Goal: Communication & Community: Connect with others

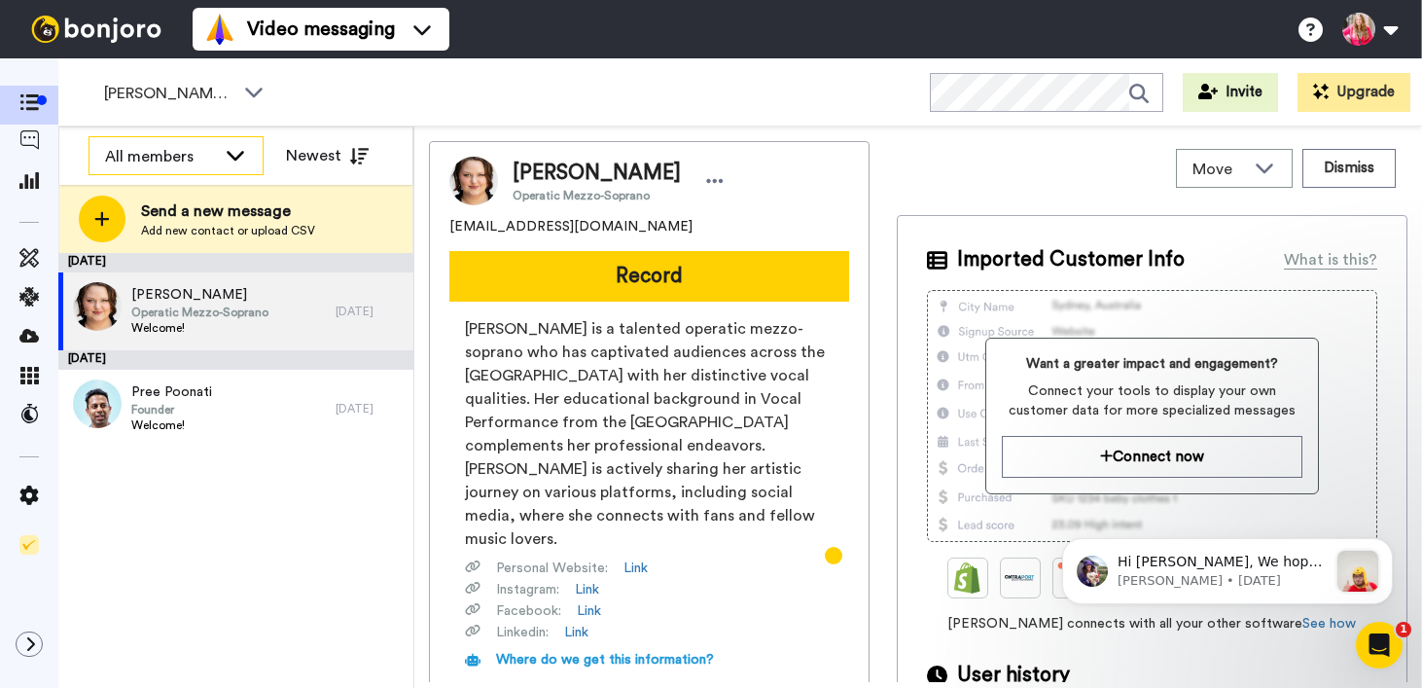
click at [232, 154] on icon at bounding box center [235, 154] width 23 height 19
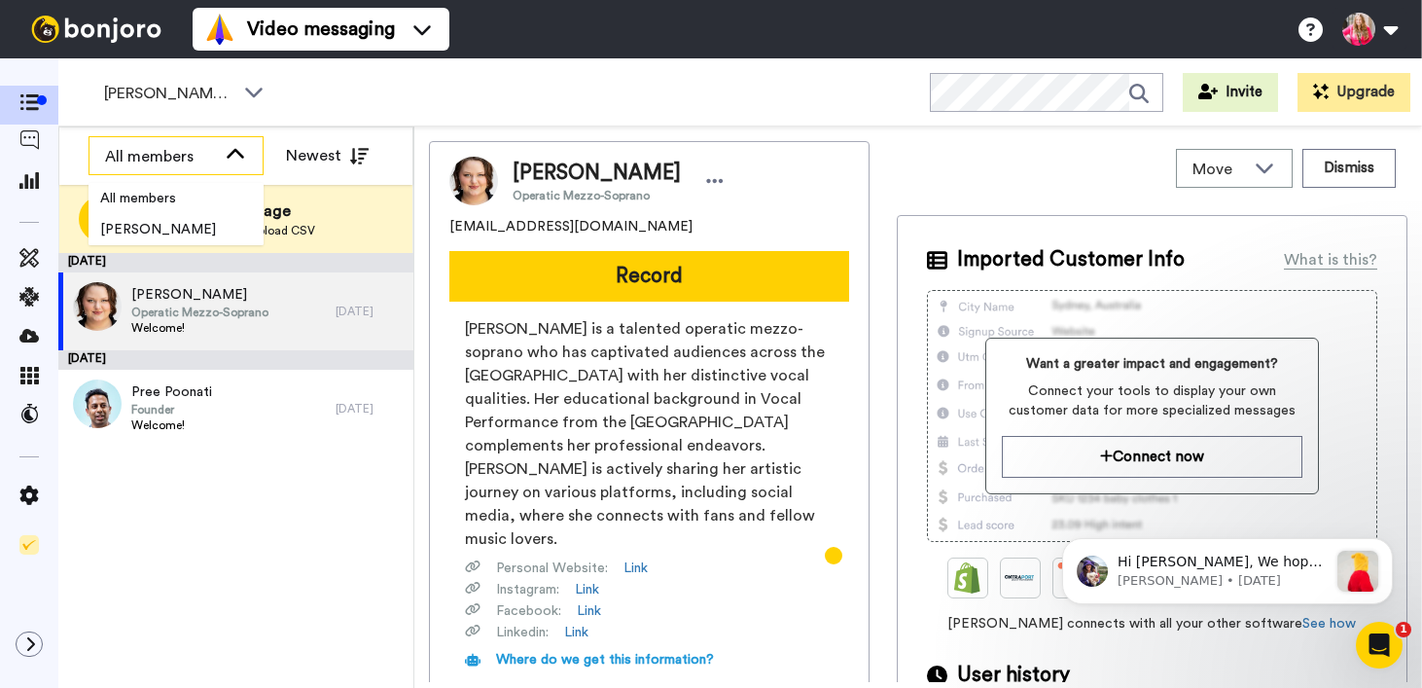
click at [190, 154] on div "All members" at bounding box center [160, 156] width 111 height 23
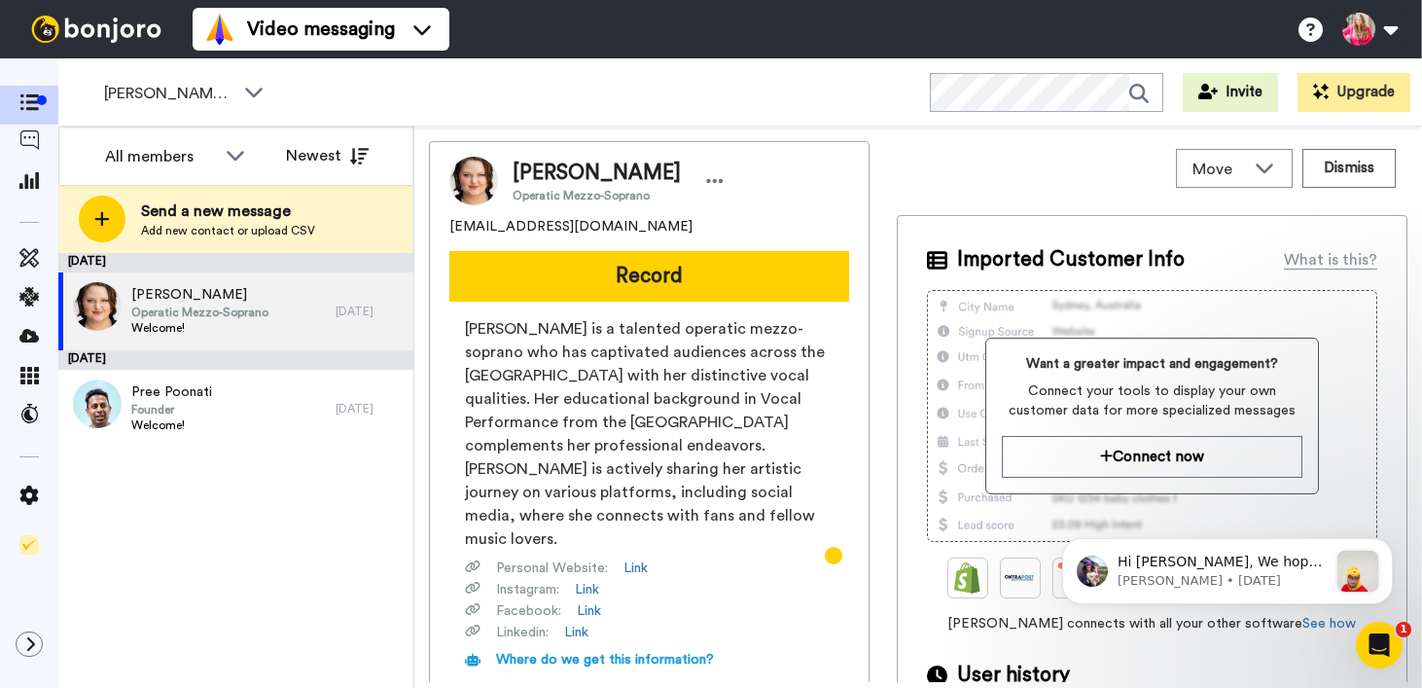
click at [280, 558] on div "August 14 Elizabeth Neumeyer Operatic Mezzo-Soprano Welcome! 10 days ago August…" at bounding box center [235, 470] width 355 height 435
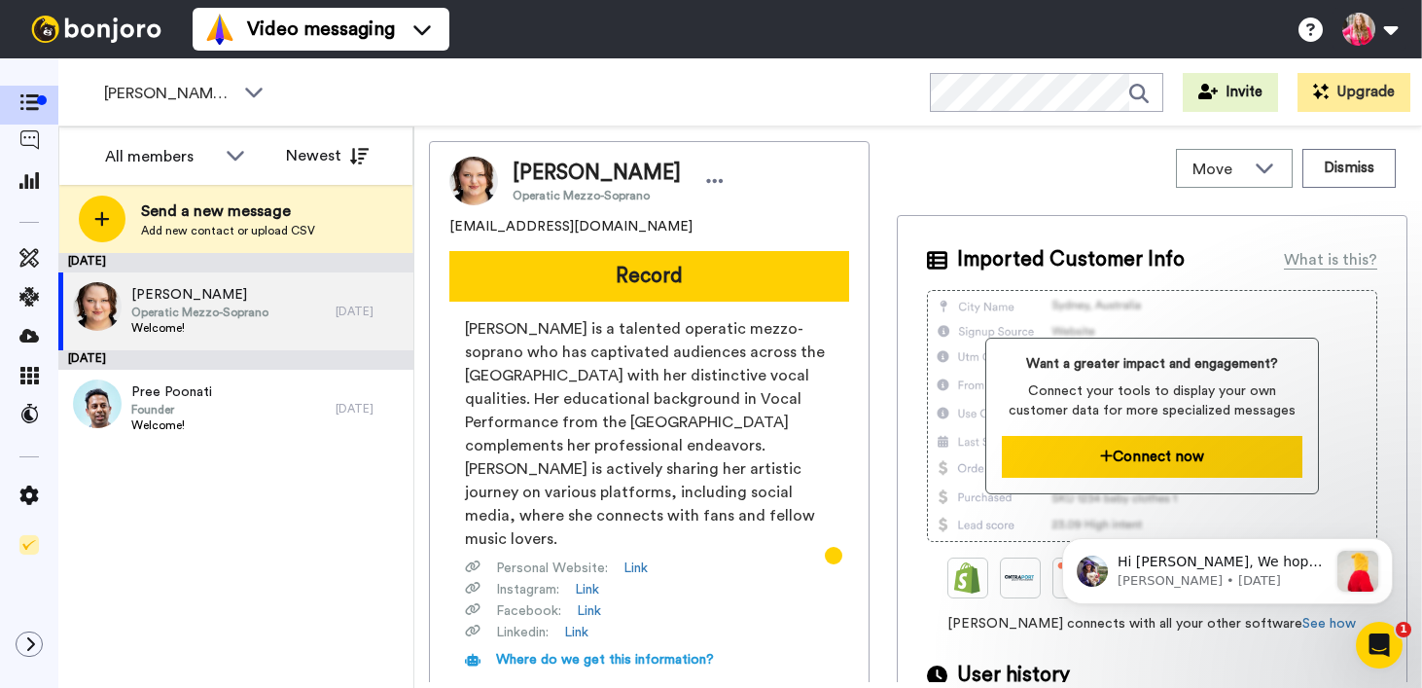
click at [1077, 456] on button "Connect now" at bounding box center [1152, 457] width 301 height 42
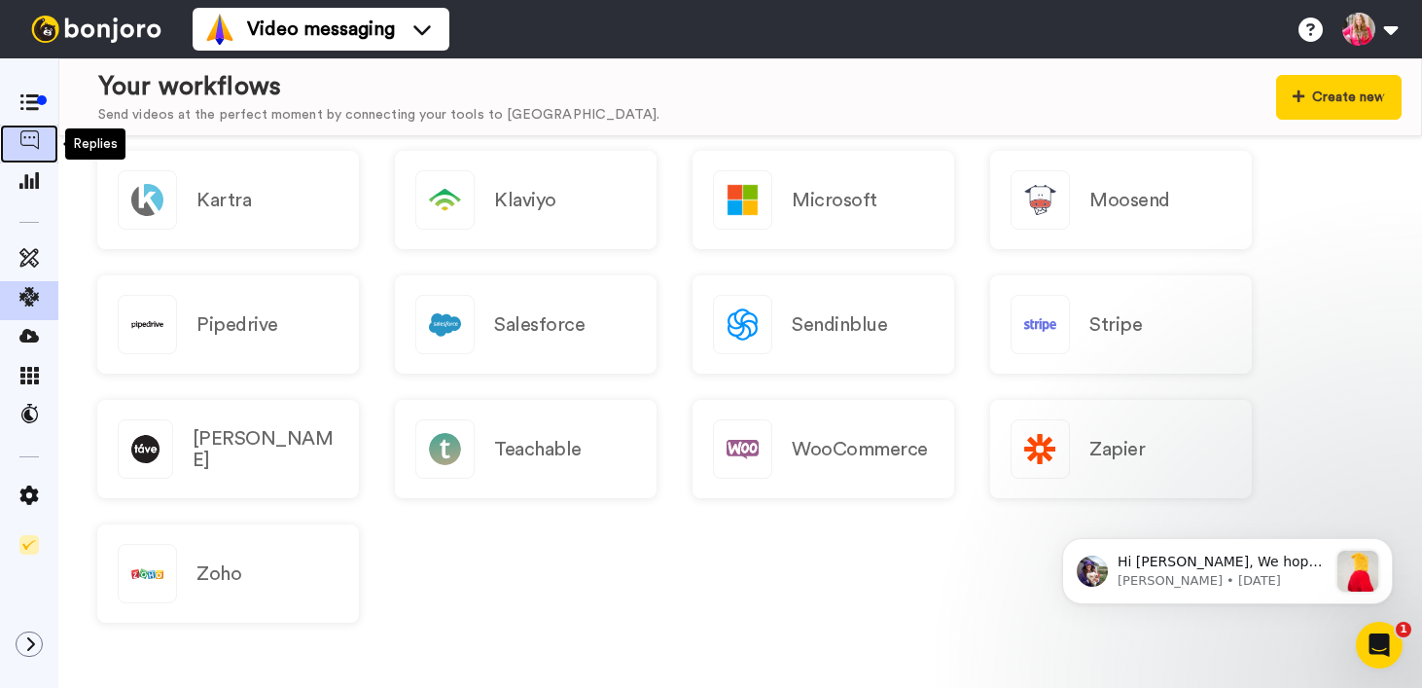
click at [21, 136] on icon at bounding box center [28, 139] width 19 height 19
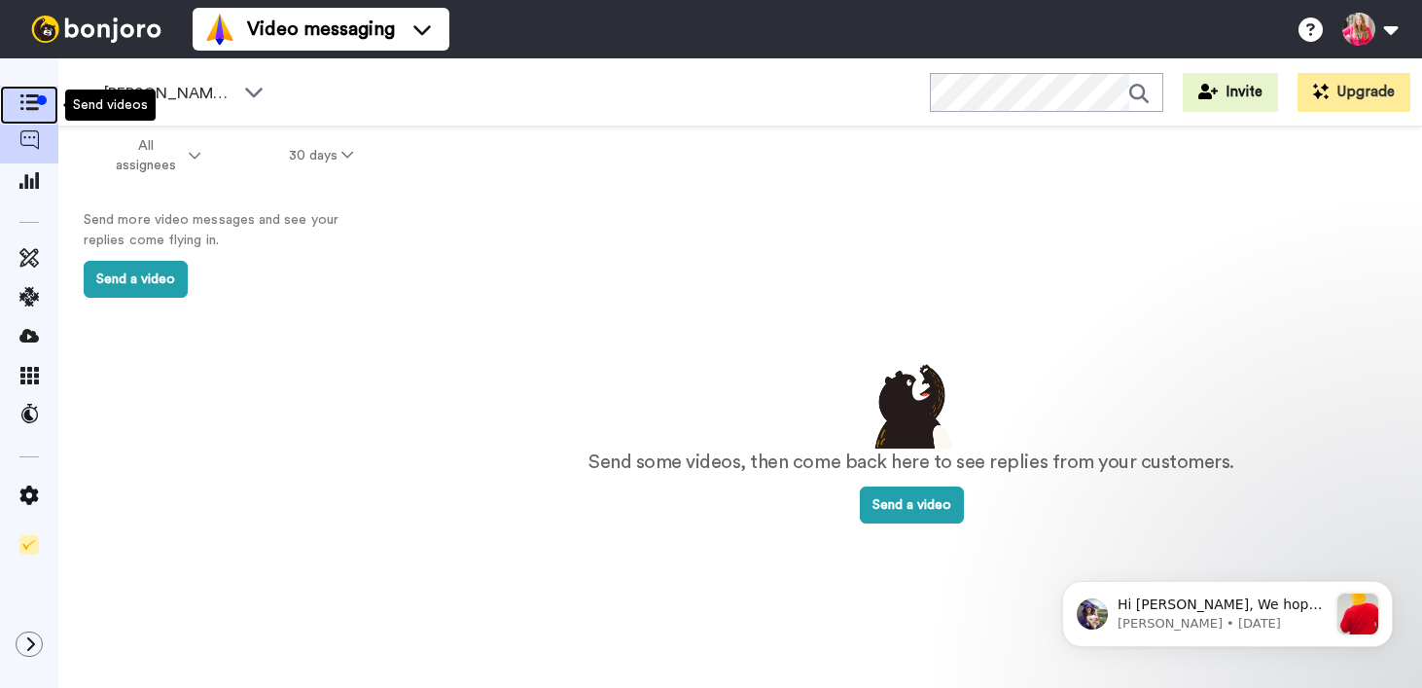
click at [28, 95] on span at bounding box center [29, 104] width 58 height 19
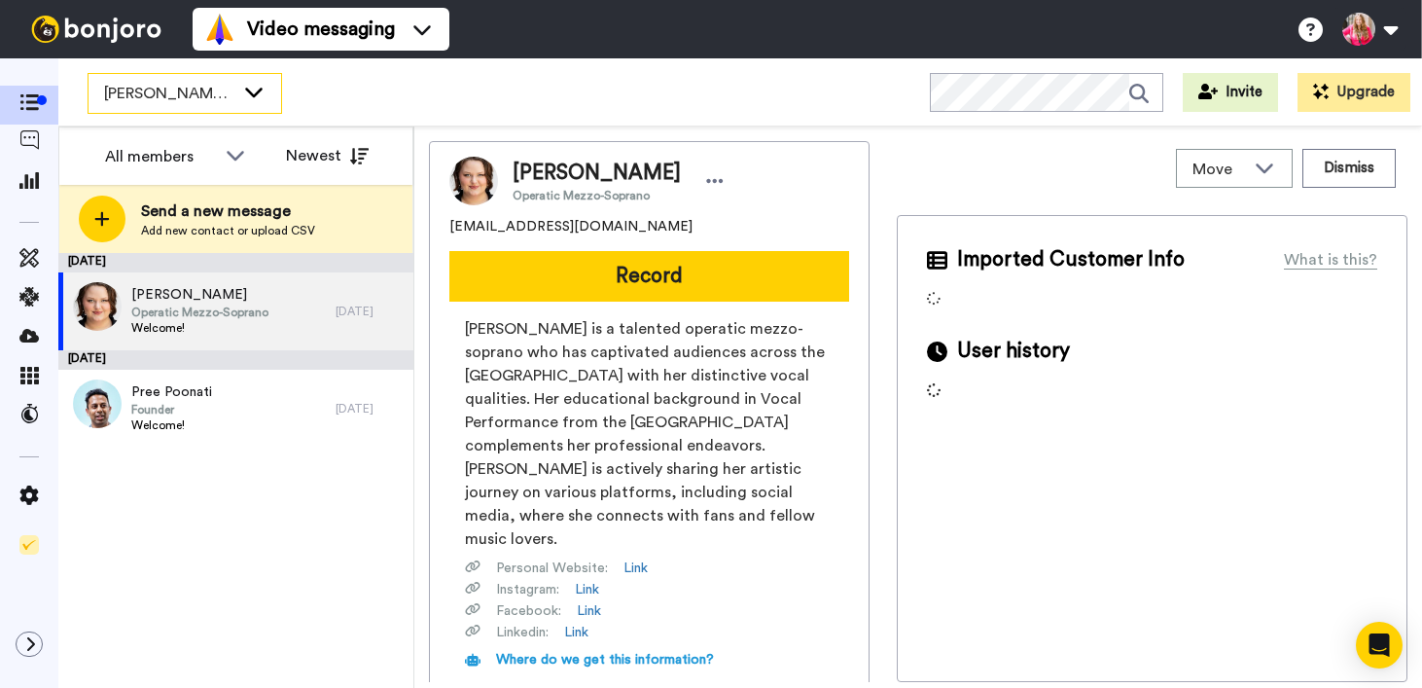
click at [186, 95] on span "Ashley To-Do" at bounding box center [169, 93] width 130 height 23
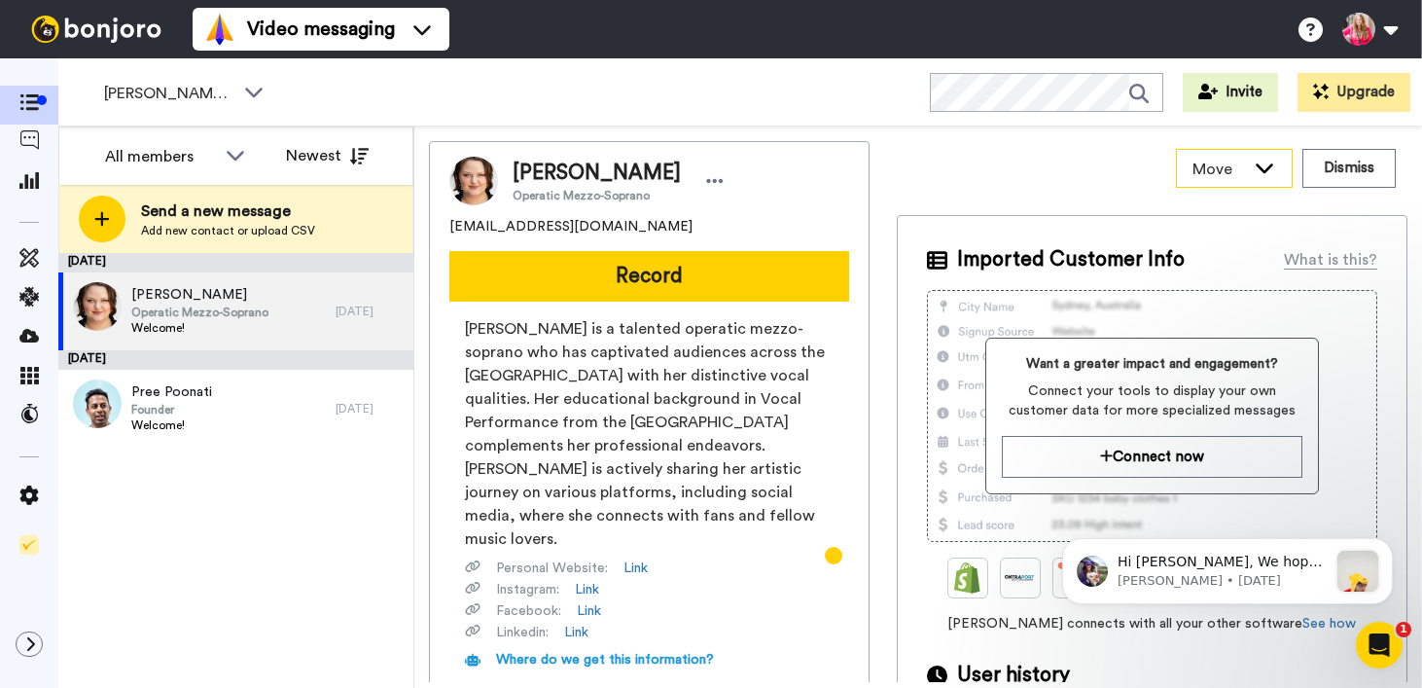
click at [1253, 171] on icon at bounding box center [1264, 167] width 23 height 19
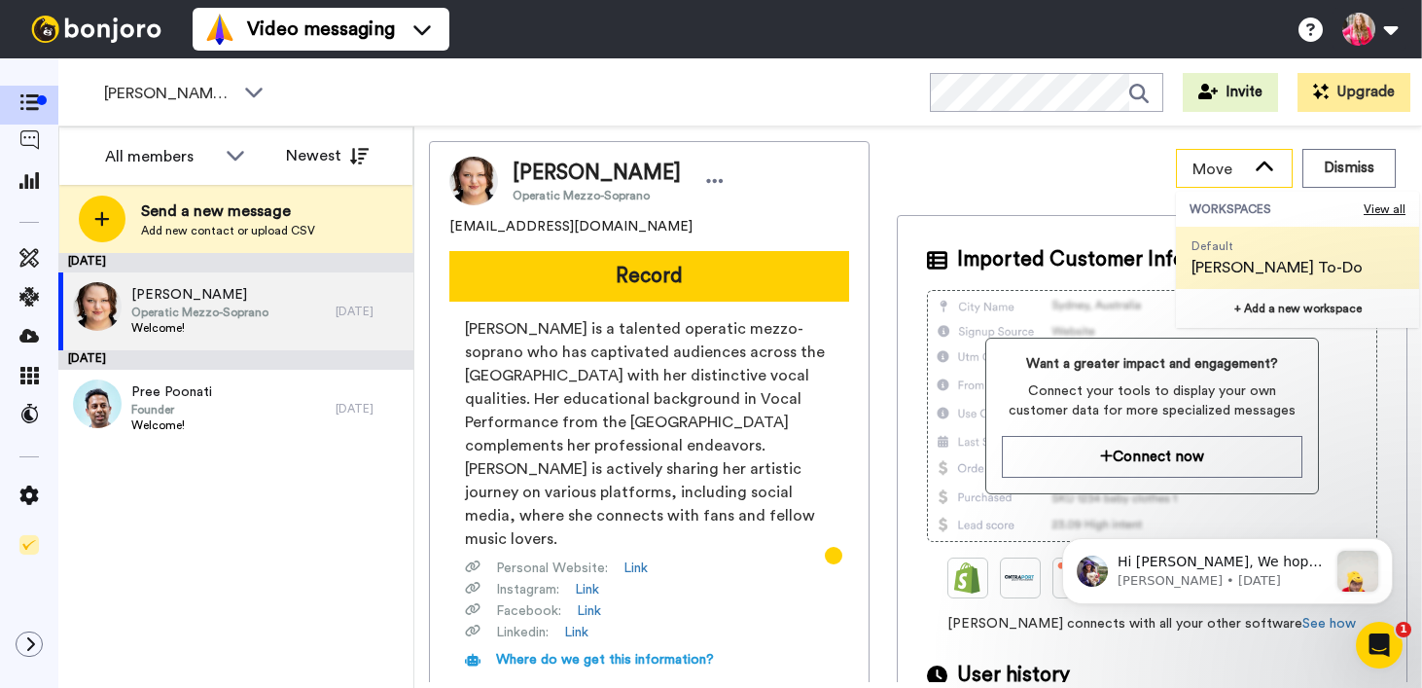
click at [1253, 171] on icon at bounding box center [1264, 167] width 23 height 19
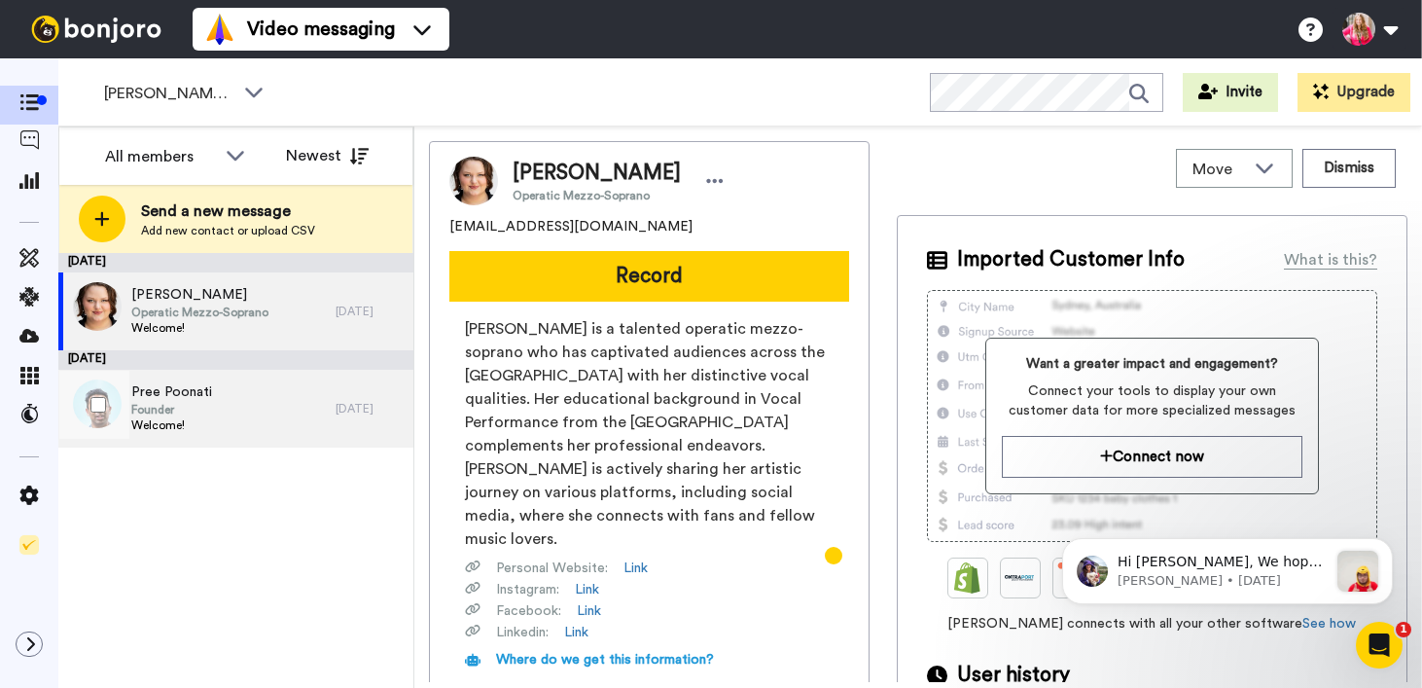
click at [226, 398] on div "Pree Poonati Founder Welcome!" at bounding box center [196, 409] width 277 height 78
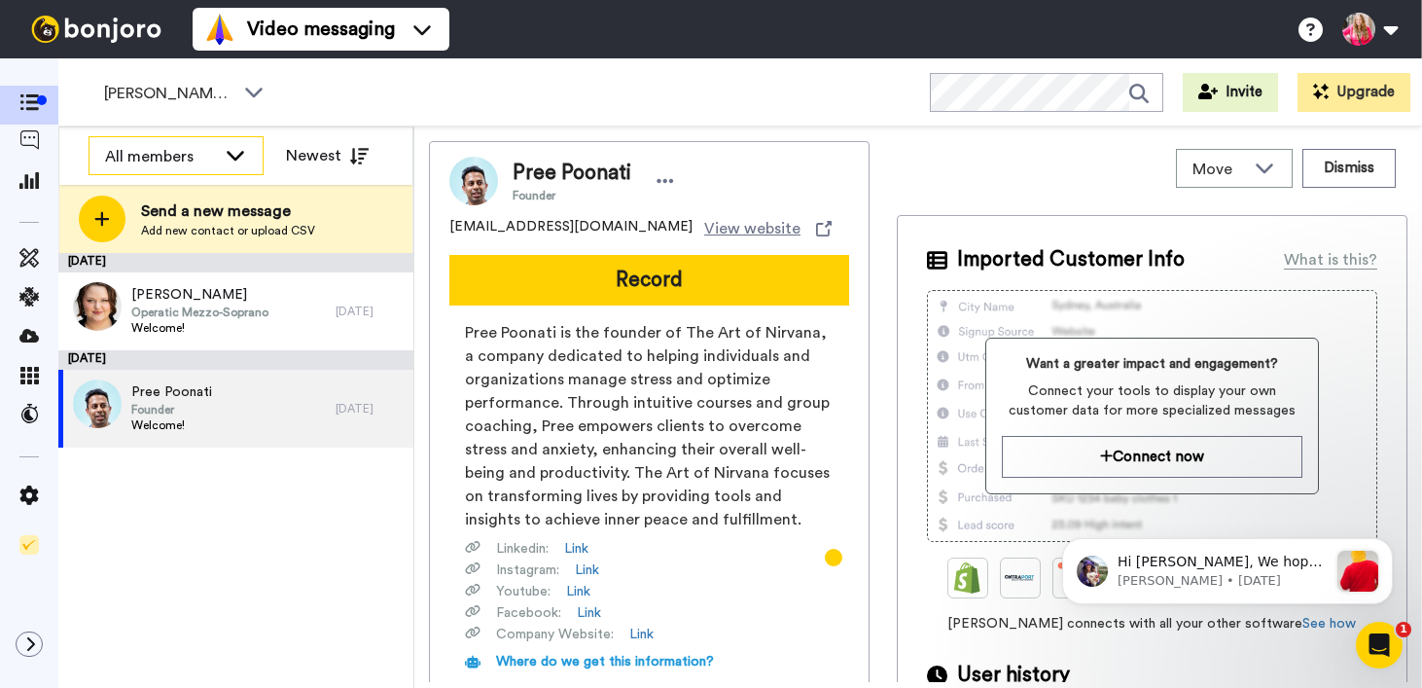
click at [227, 152] on icon at bounding box center [235, 154] width 23 height 19
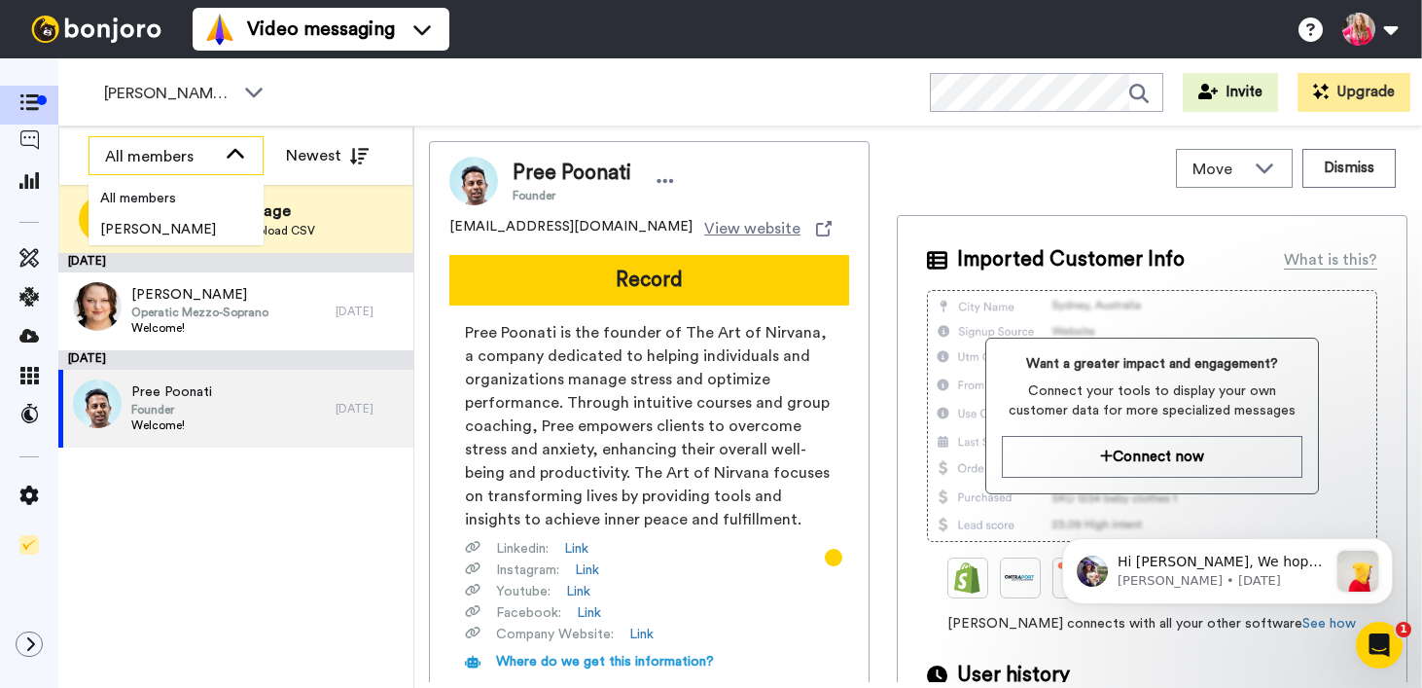
click at [227, 152] on icon at bounding box center [235, 154] width 23 height 19
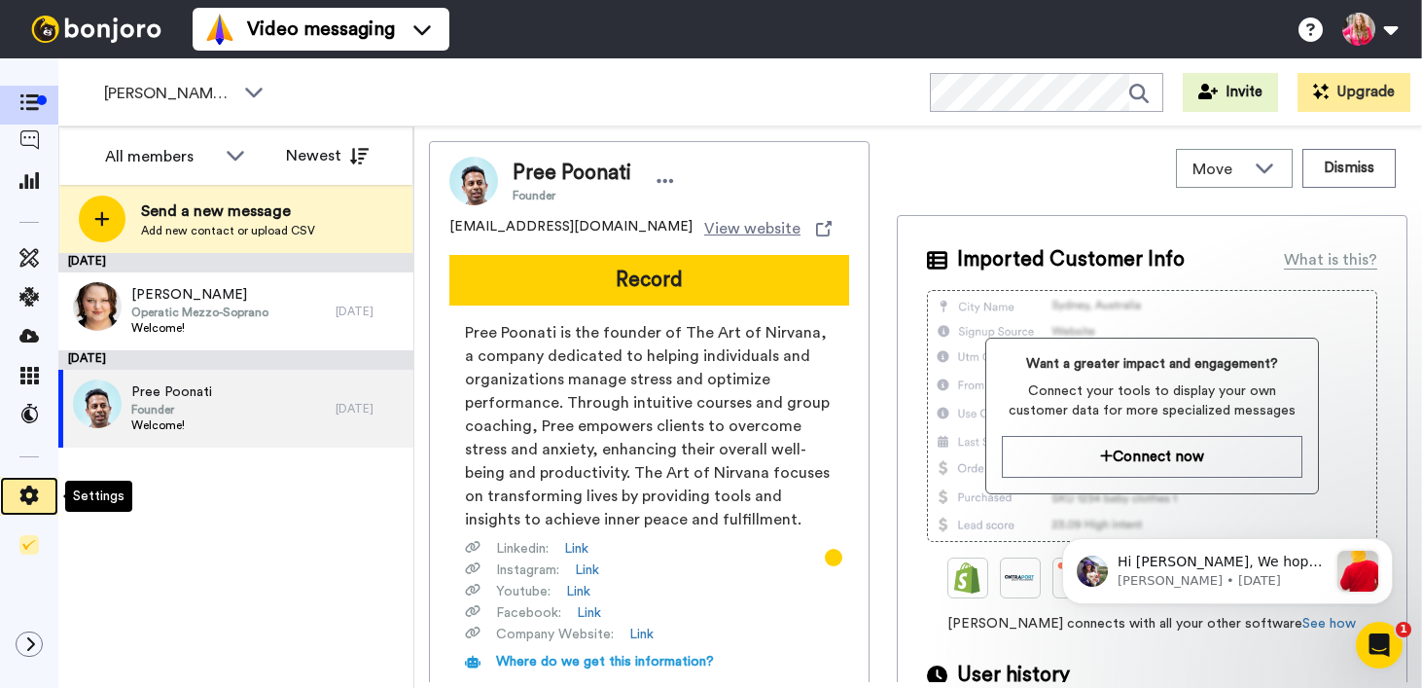
click at [26, 495] on icon at bounding box center [28, 494] width 19 height 19
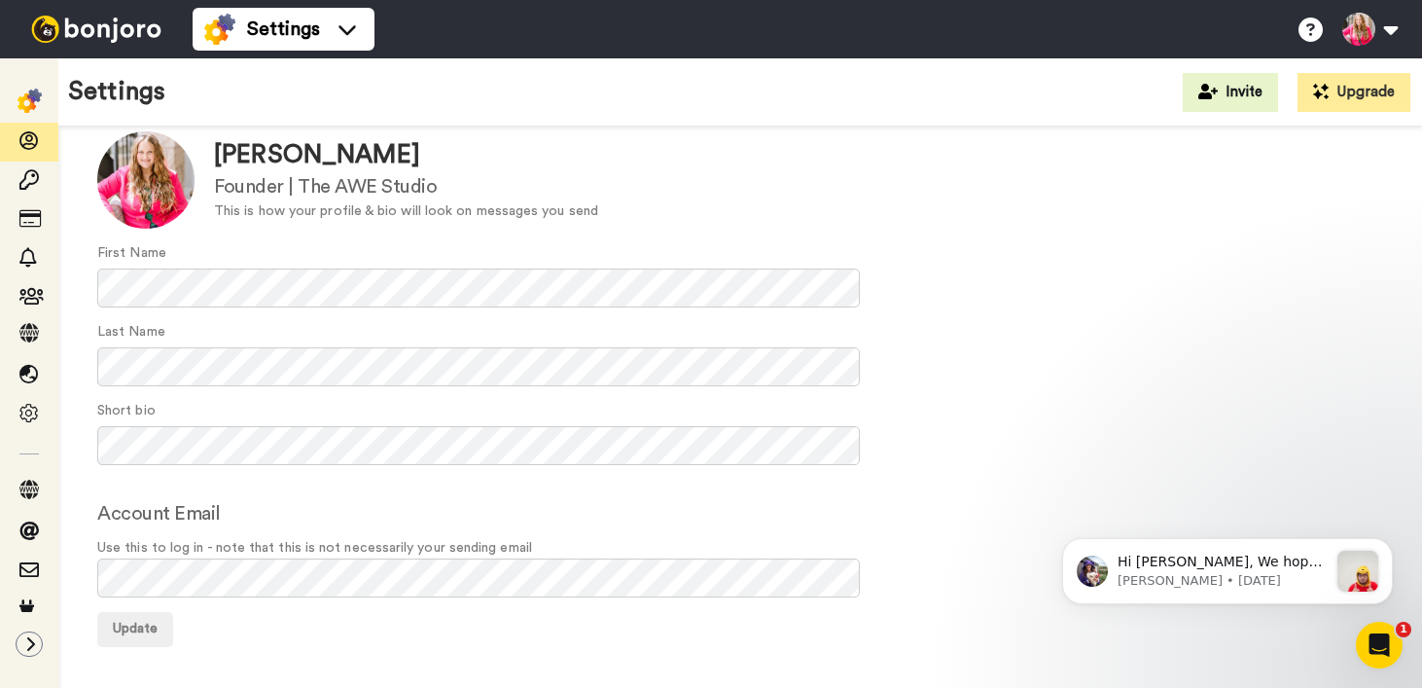
click at [529, 492] on form "Update Ashley Edwards Founder | The AWE Studio This is how your profile & bio w…" at bounding box center [740, 389] width 1286 height 516
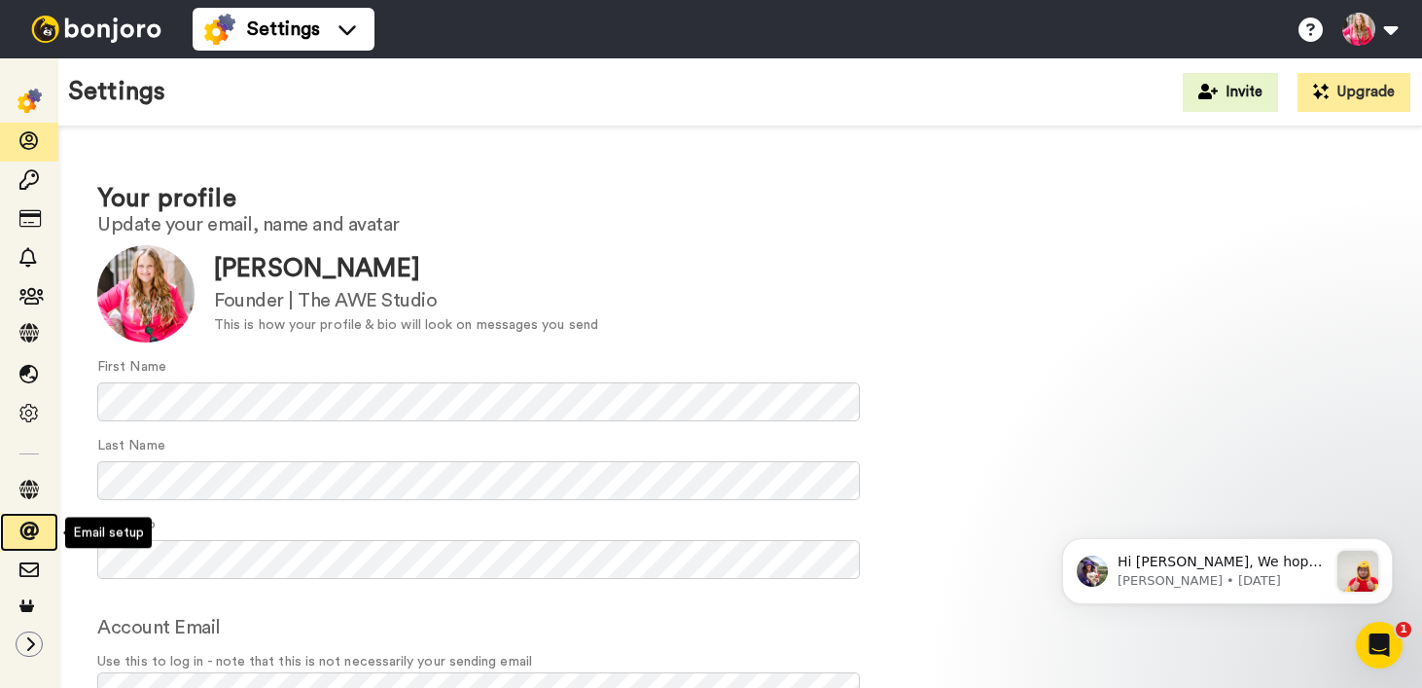
click at [31, 527] on icon at bounding box center [28, 530] width 19 height 19
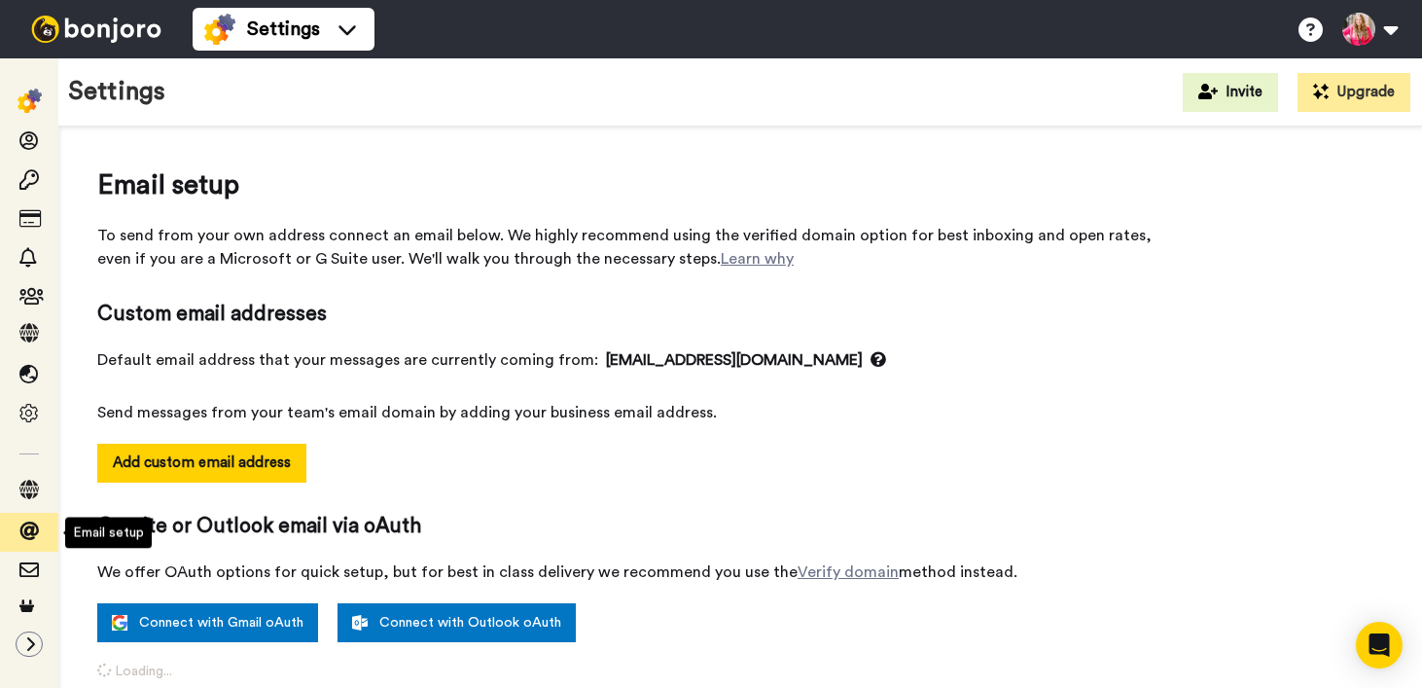
select select "140707"
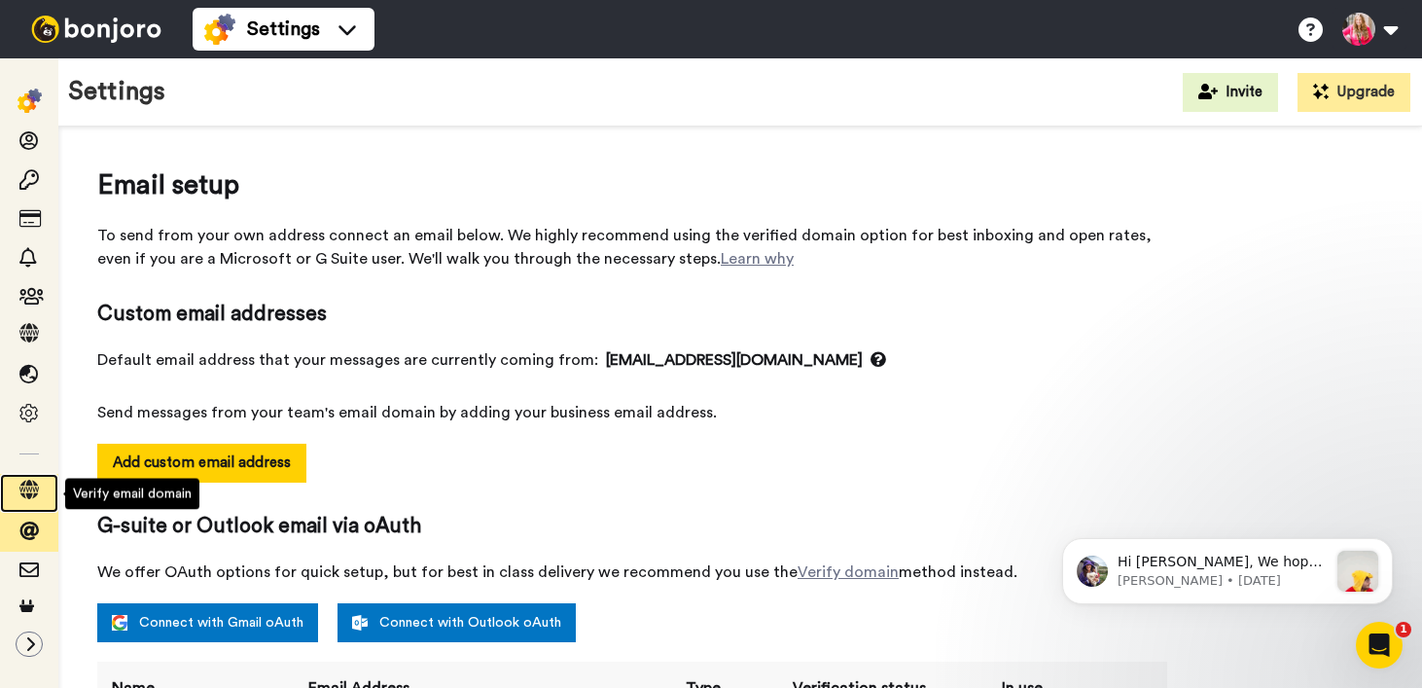
click at [35, 482] on icon at bounding box center [28, 489] width 19 height 19
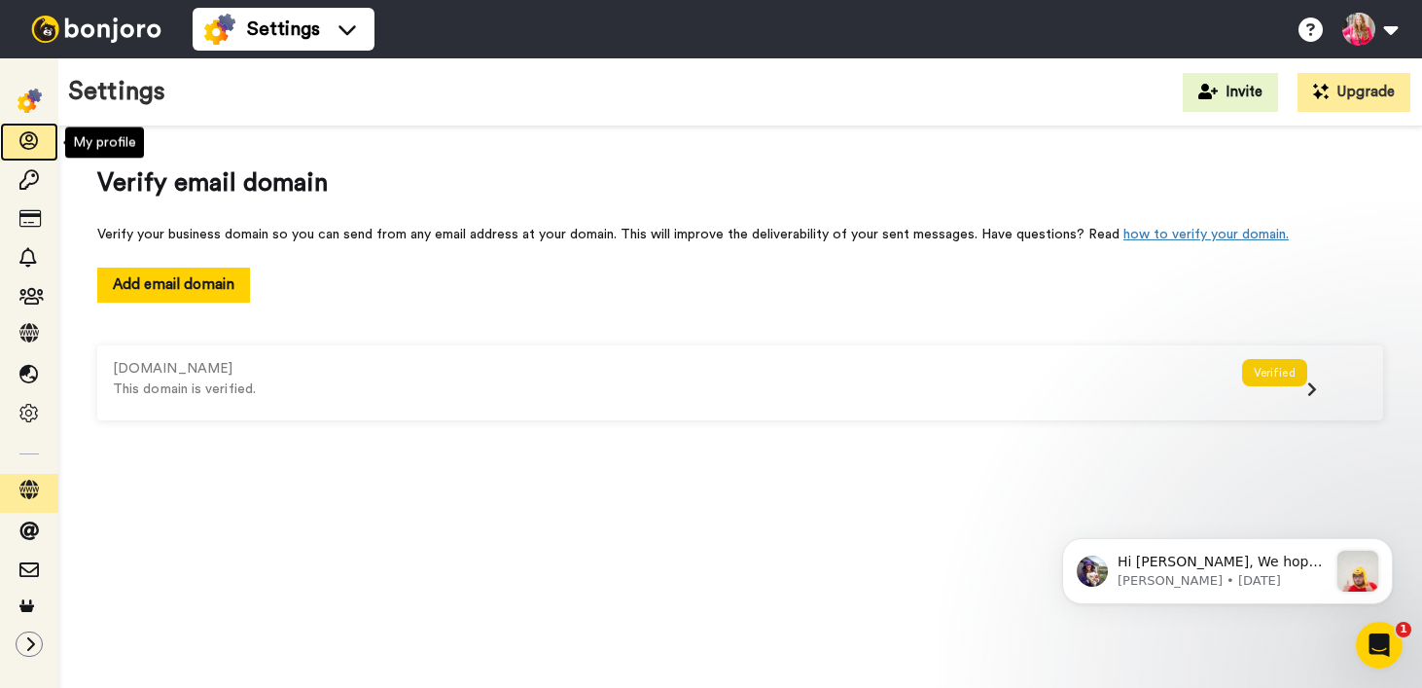
click at [20, 147] on icon at bounding box center [28, 140] width 19 height 19
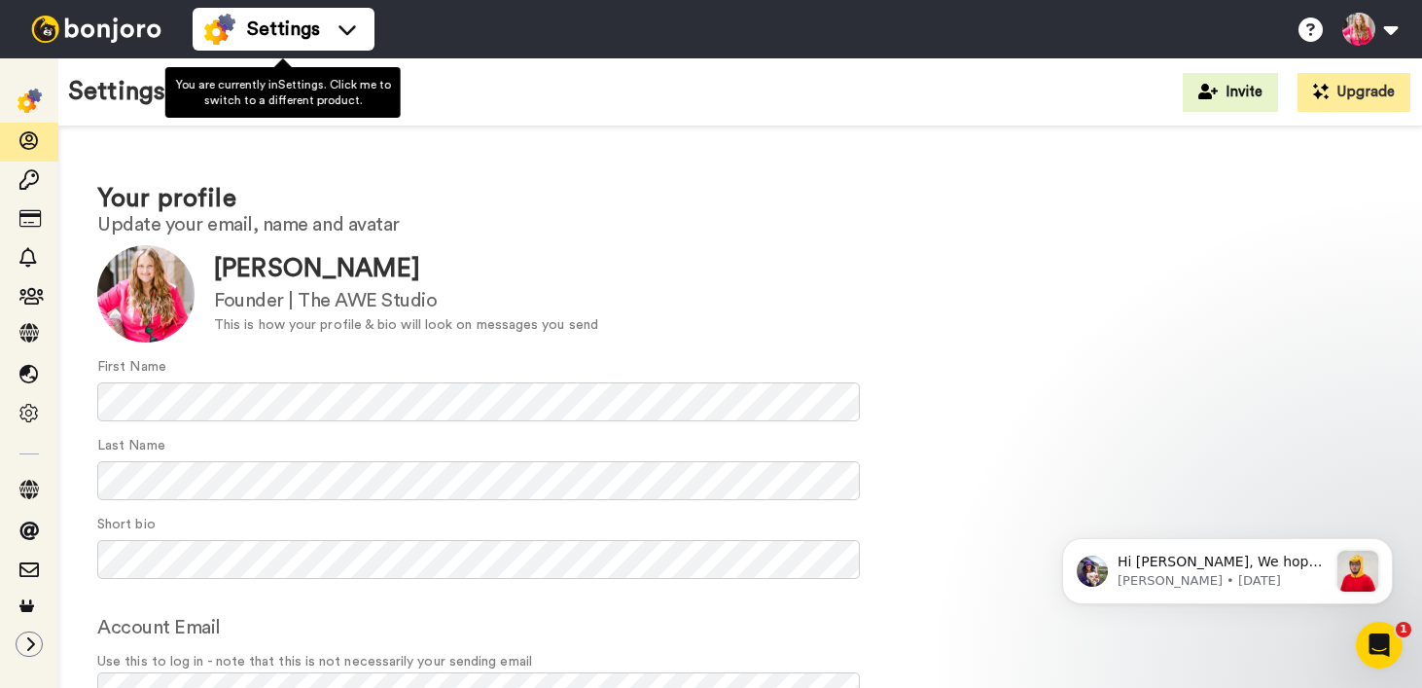
click at [92, 16] on img at bounding box center [96, 29] width 146 height 27
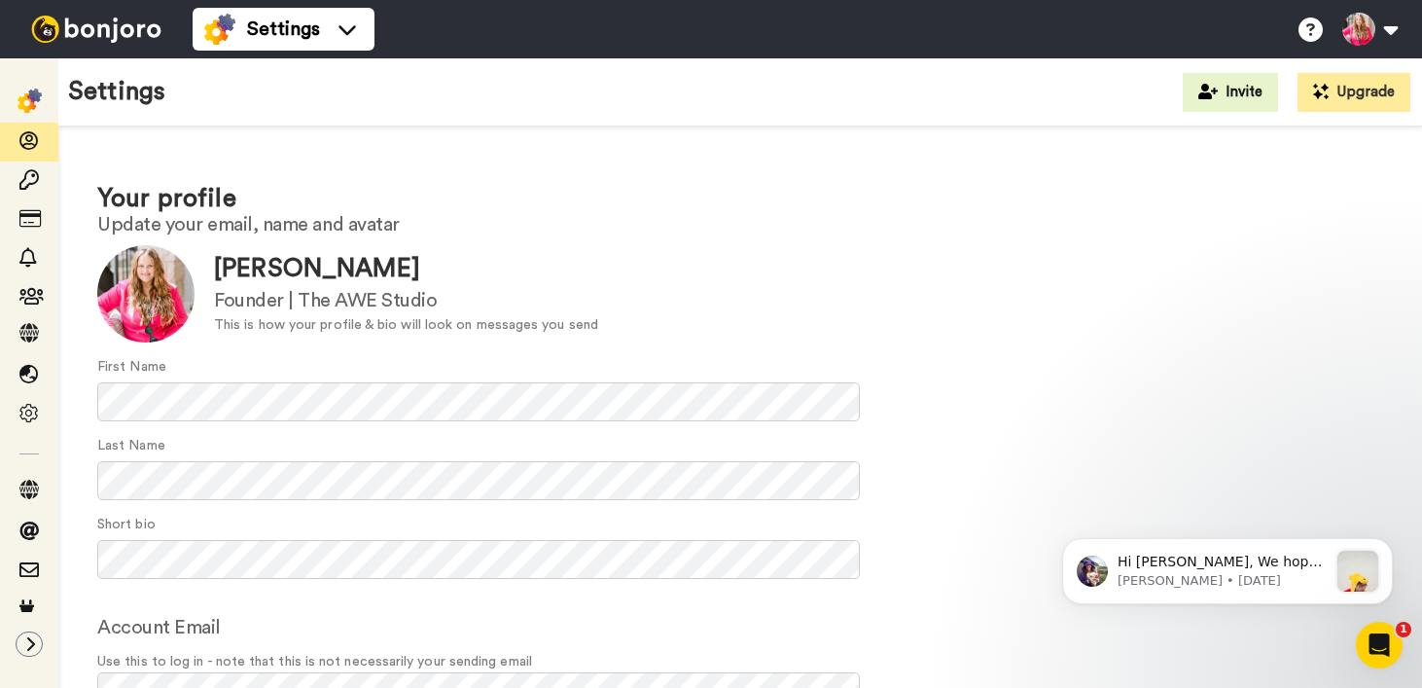
click at [104, 34] on img at bounding box center [96, 29] width 146 height 27
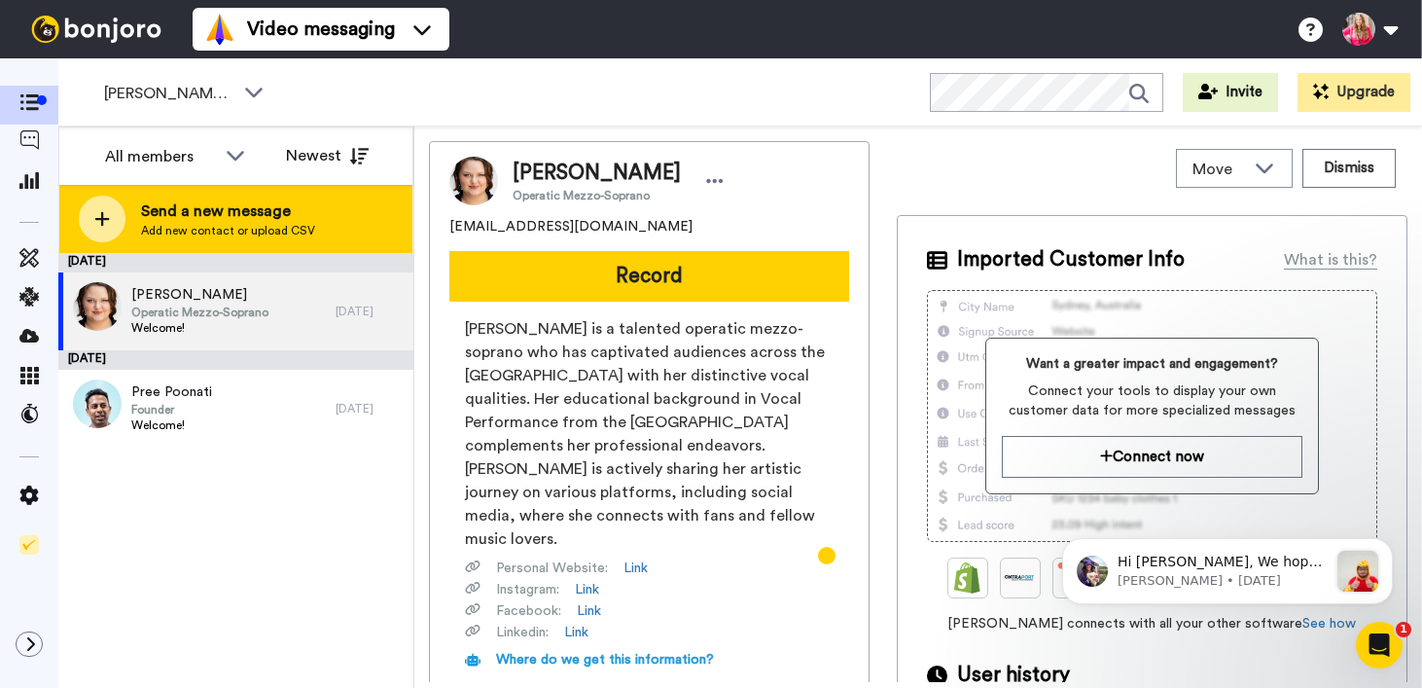
click at [106, 219] on icon at bounding box center [102, 219] width 15 height 15
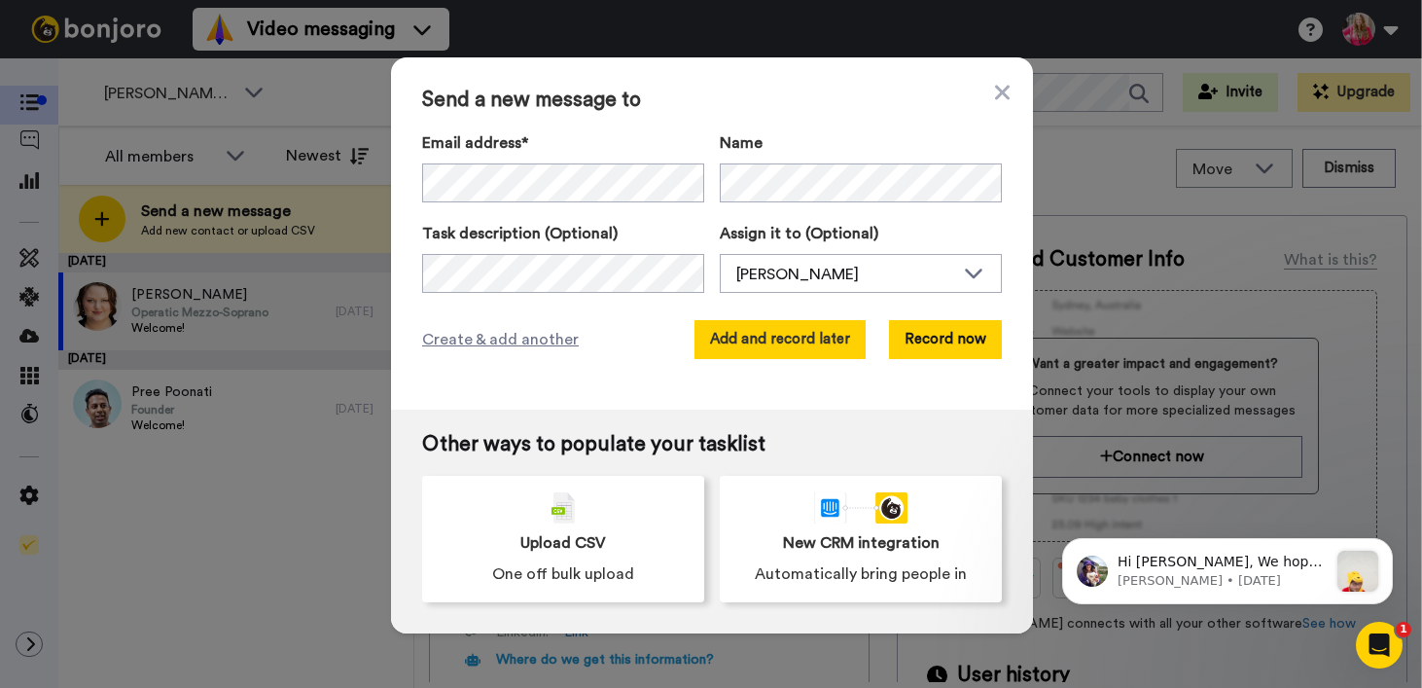
click at [794, 346] on button "Add and record later" at bounding box center [780, 339] width 171 height 39
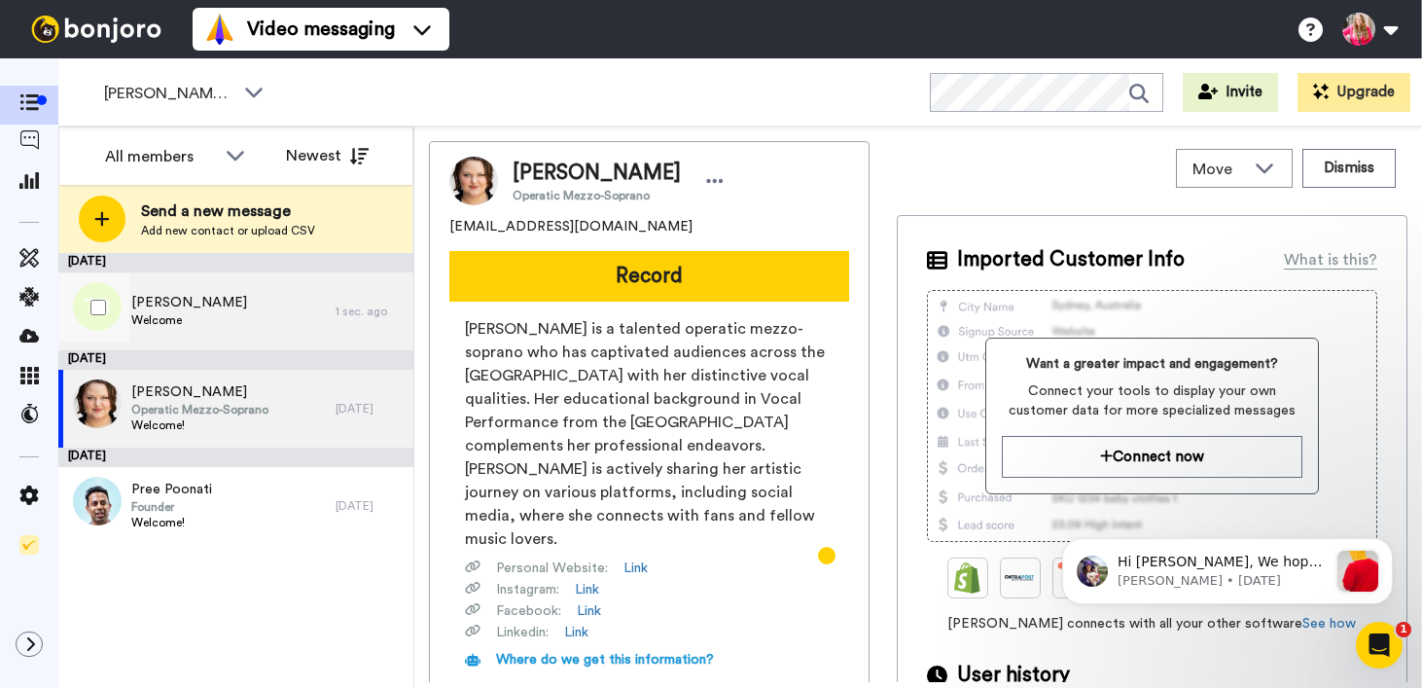
click at [244, 313] on div "[PERSON_NAME] Welcome" at bounding box center [196, 311] width 277 height 78
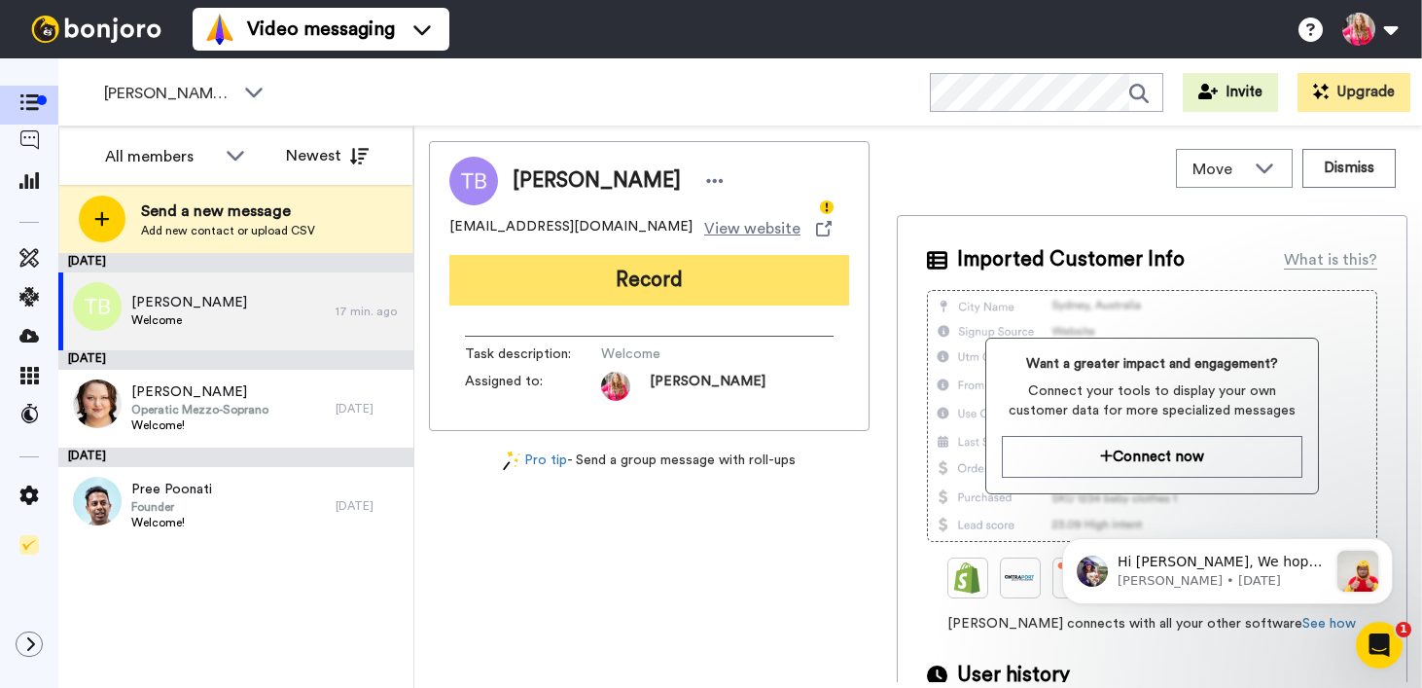
click at [655, 287] on button "Record" at bounding box center [649, 280] width 400 height 51
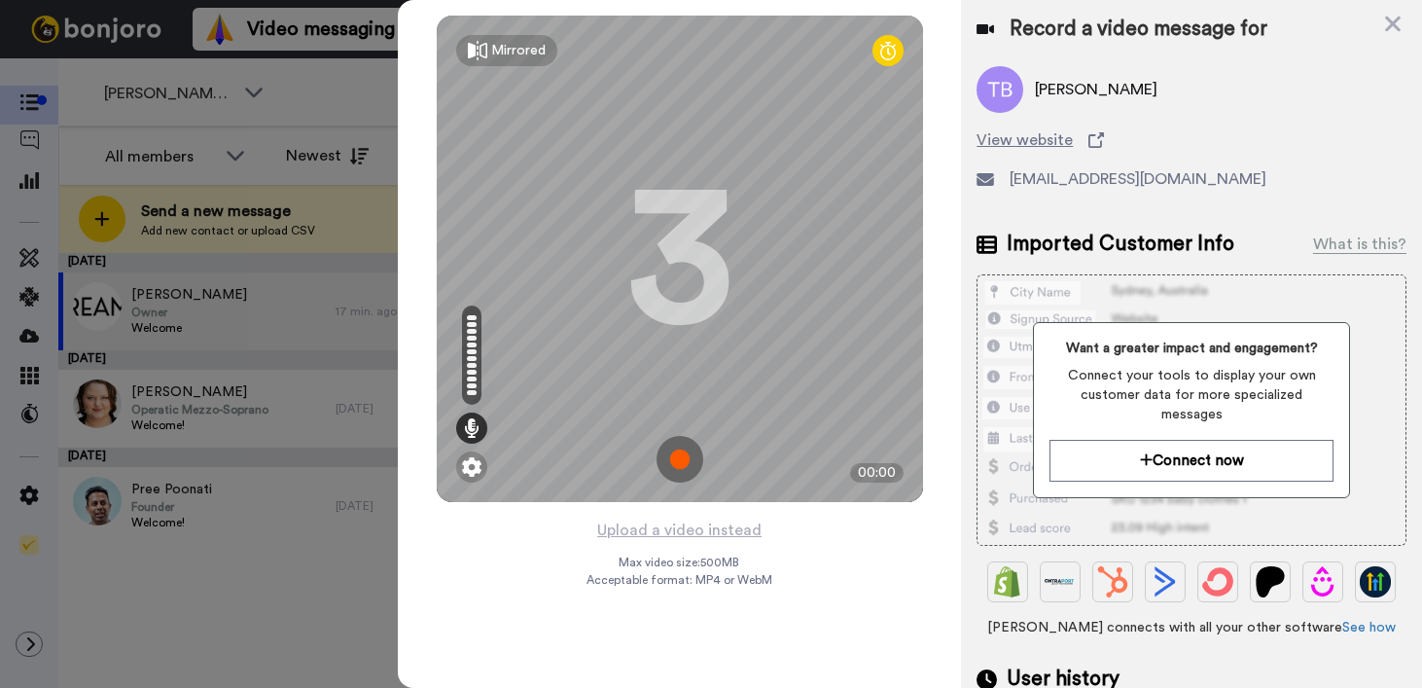
click at [685, 464] on img at bounding box center [680, 459] width 47 height 47
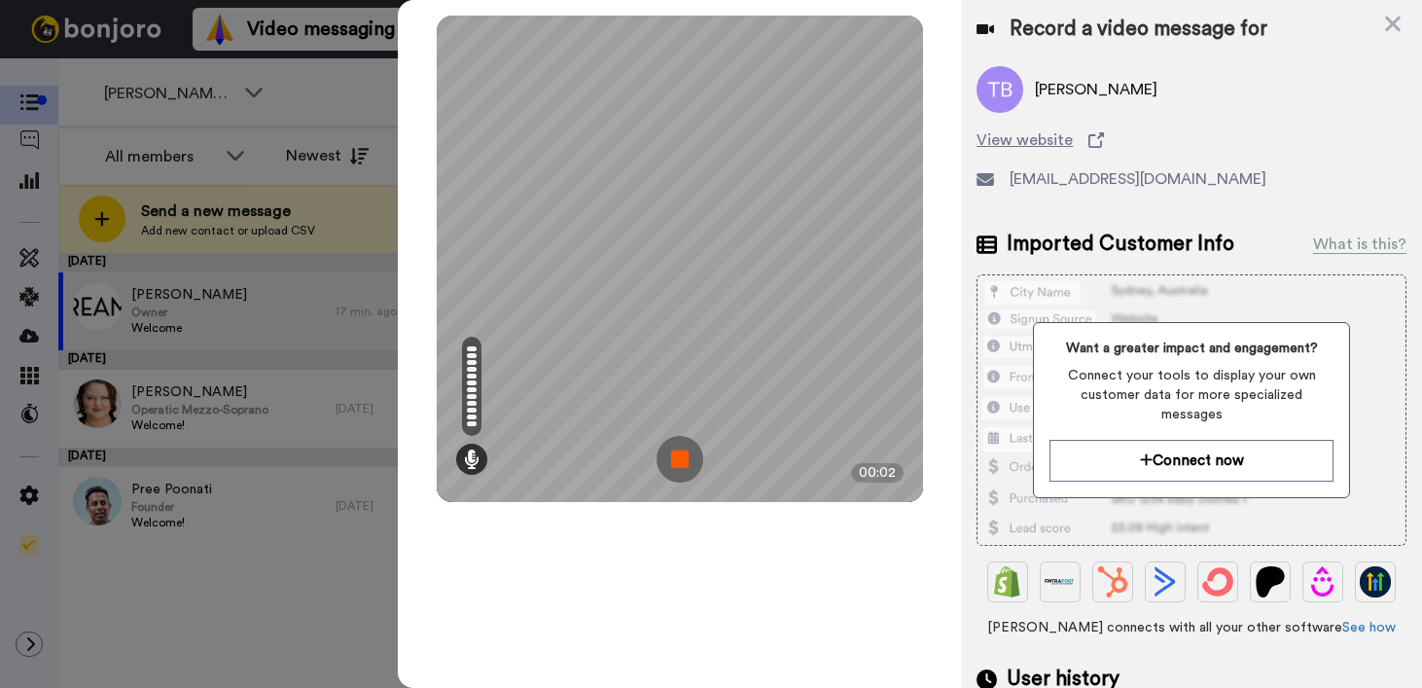
click at [685, 464] on img at bounding box center [680, 459] width 47 height 47
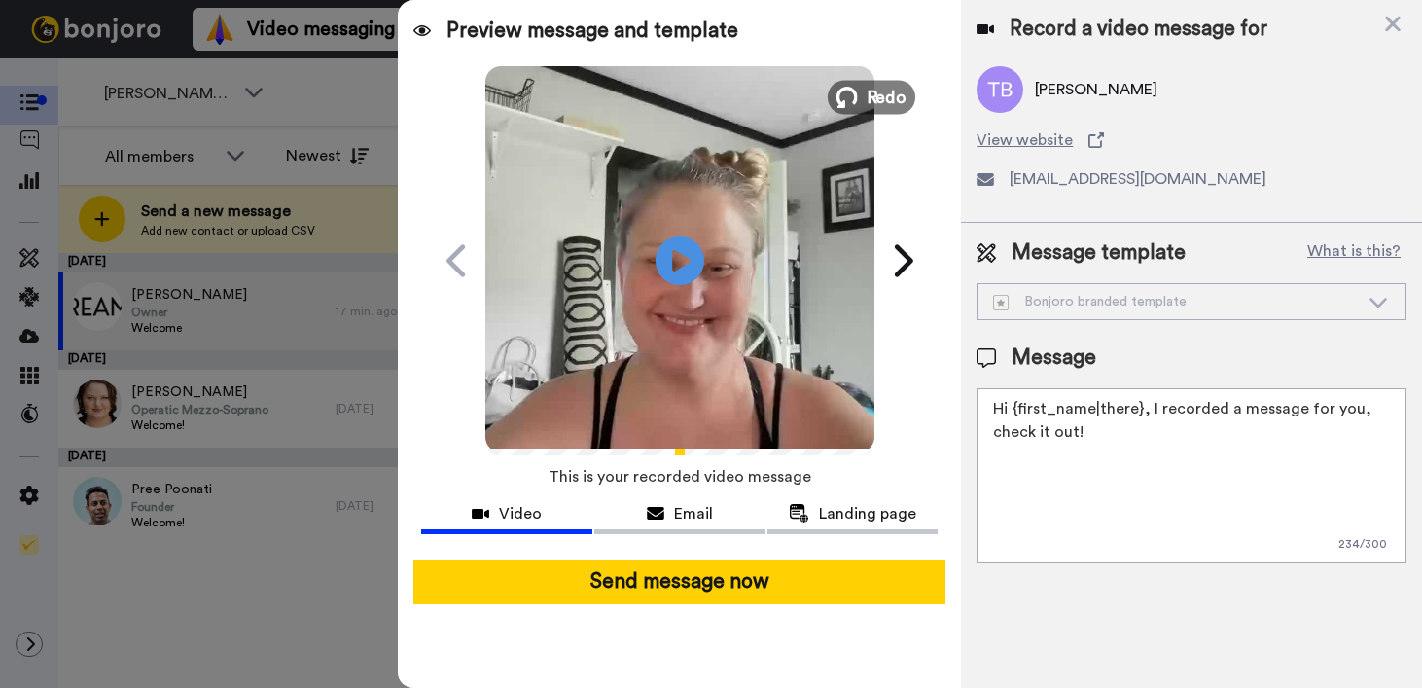
click at [860, 96] on button "Redo" at bounding box center [872, 97] width 88 height 34
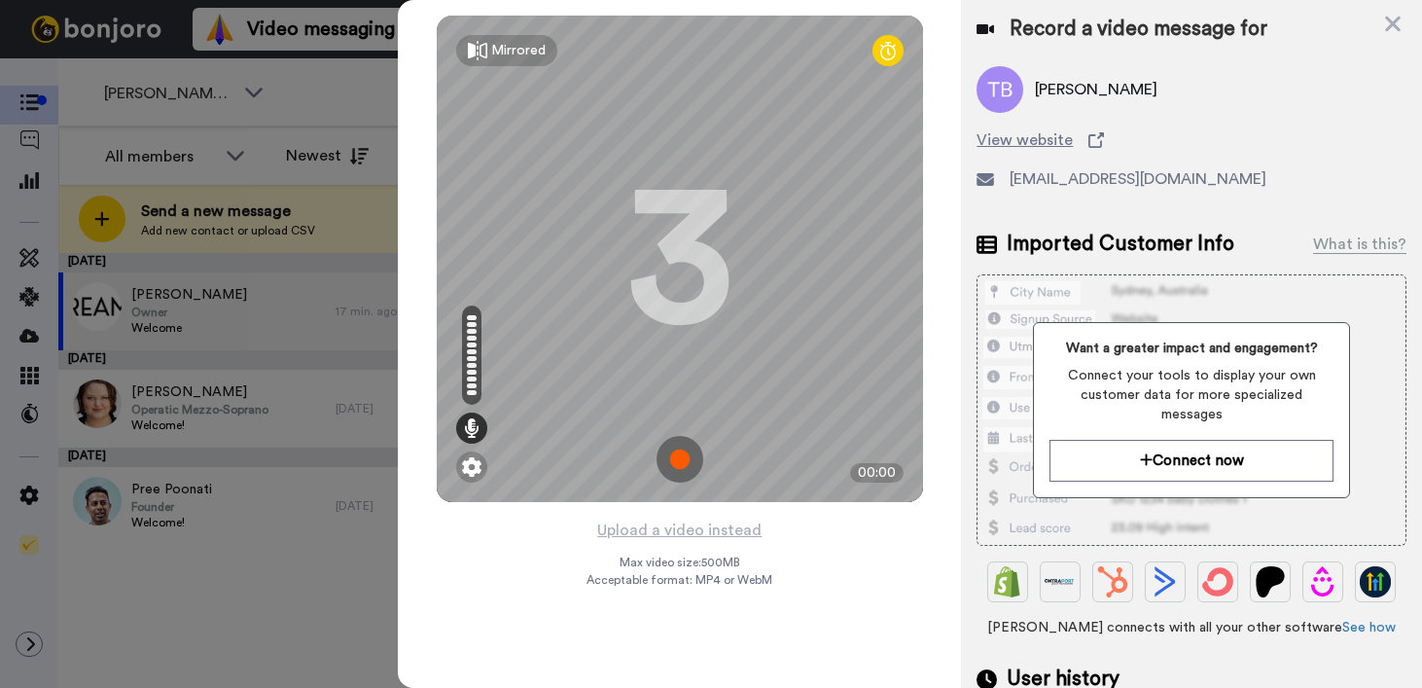
click at [678, 464] on img at bounding box center [680, 459] width 47 height 47
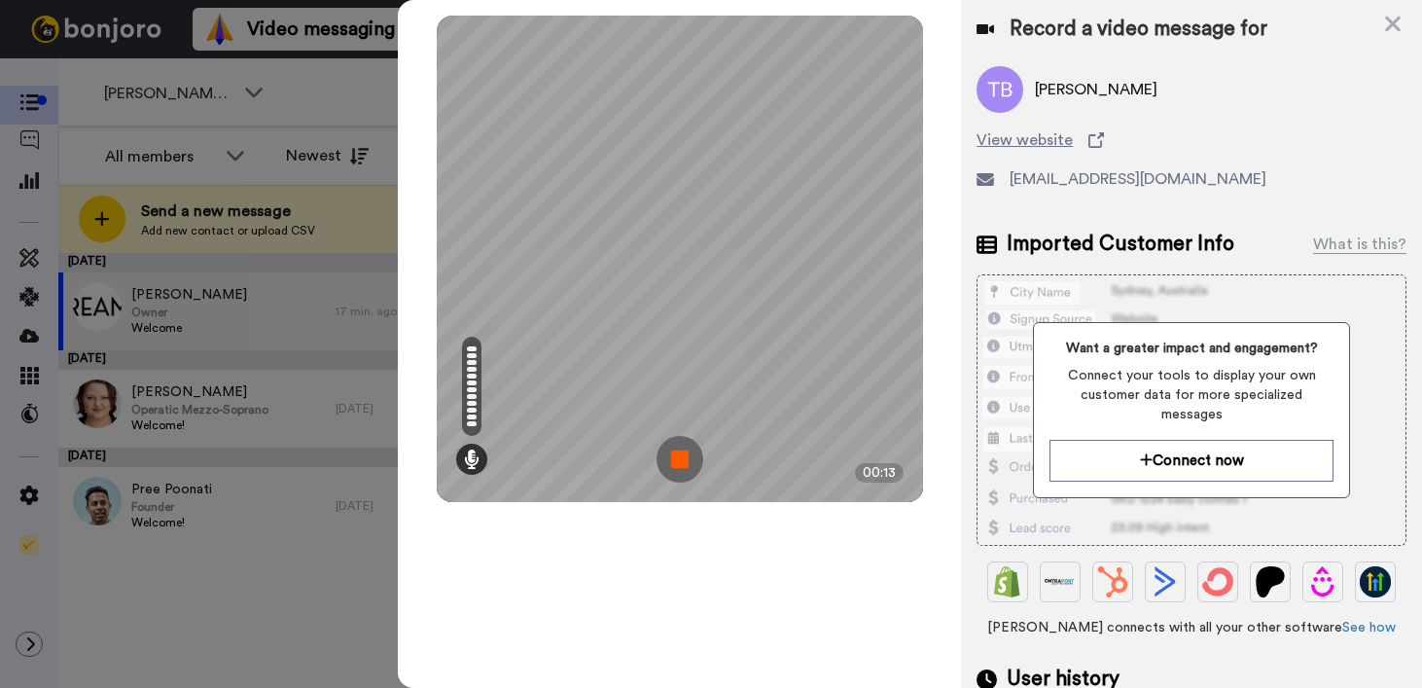
click at [678, 464] on img at bounding box center [680, 459] width 47 height 47
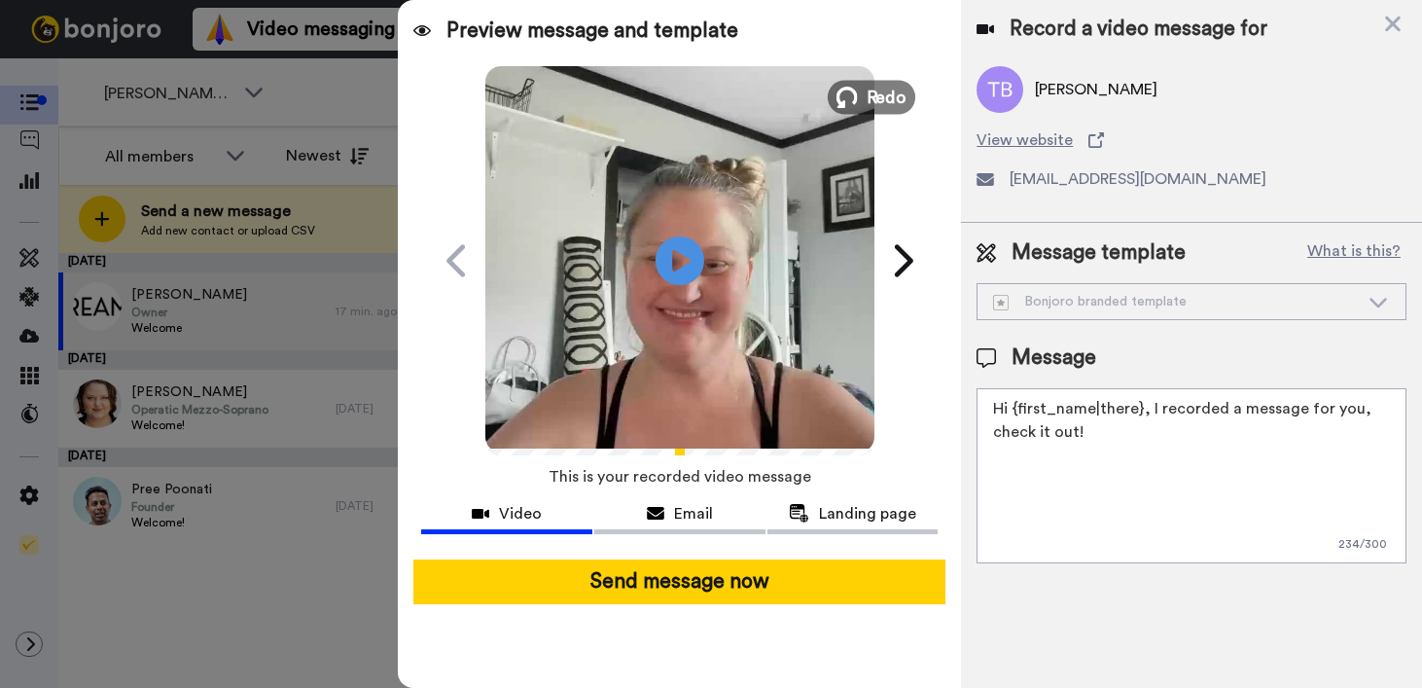
click at [889, 97] on span "Redo" at bounding box center [886, 96] width 41 height 25
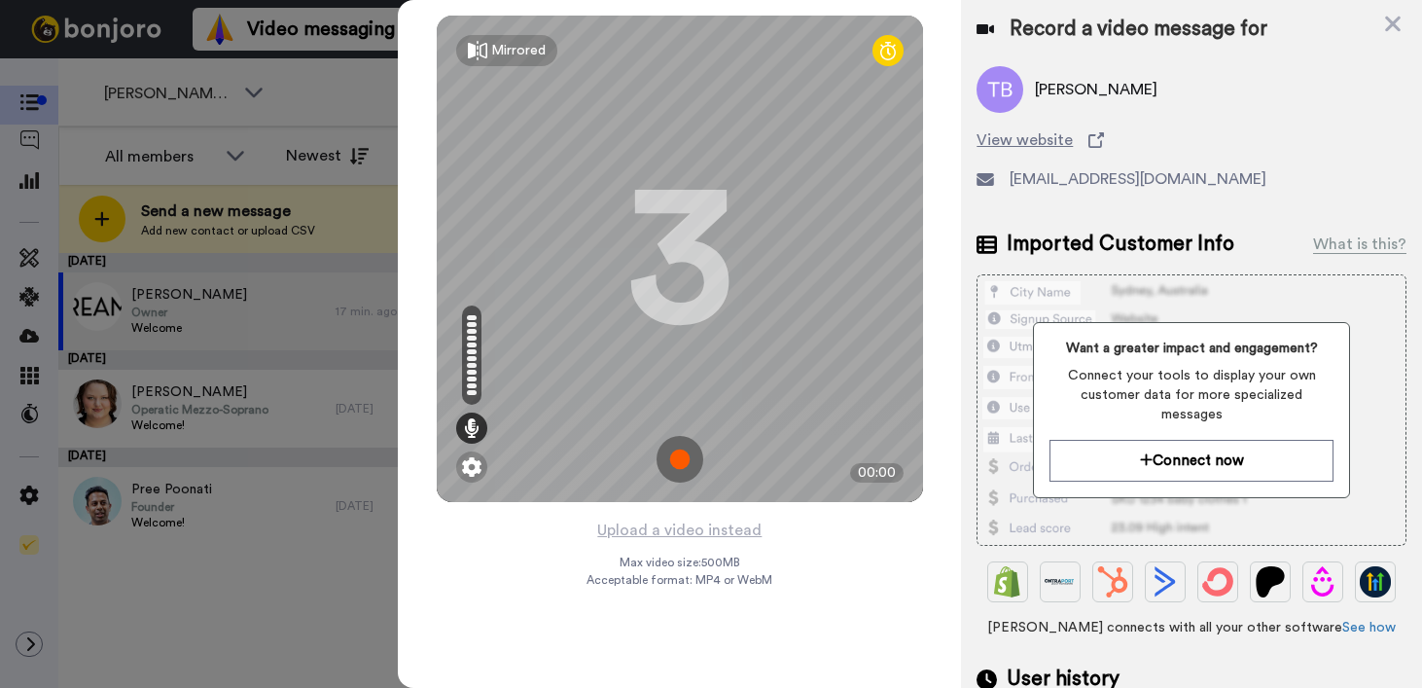
click at [680, 453] on img at bounding box center [680, 459] width 47 height 47
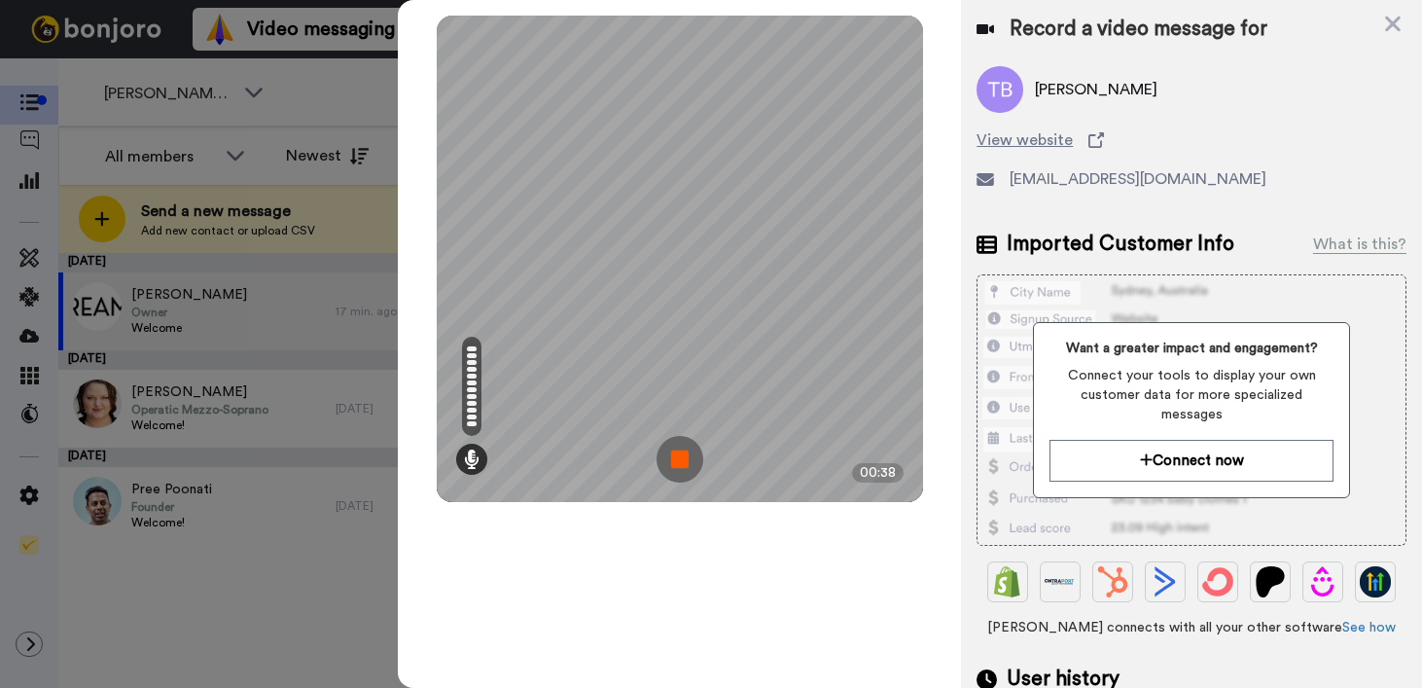
click at [680, 453] on img at bounding box center [680, 459] width 47 height 47
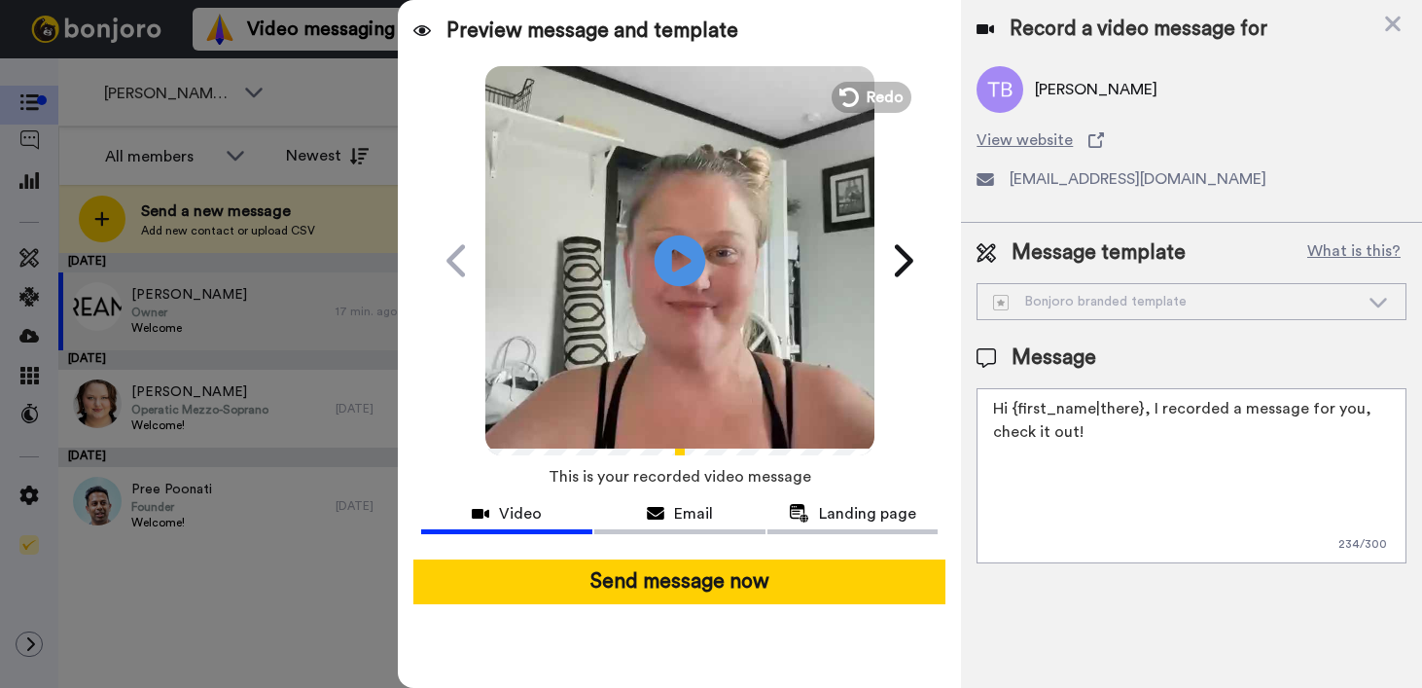
click at [691, 253] on icon at bounding box center [681, 260] width 52 height 52
drag, startPoint x: 1185, startPoint y: 455, endPoint x: 1154, endPoint y: 410, distance: 55.3
click at [1154, 410] on textarea "Hi {first_name|there}, I recorded a message for you, check it out!" at bounding box center [1192, 475] width 430 height 175
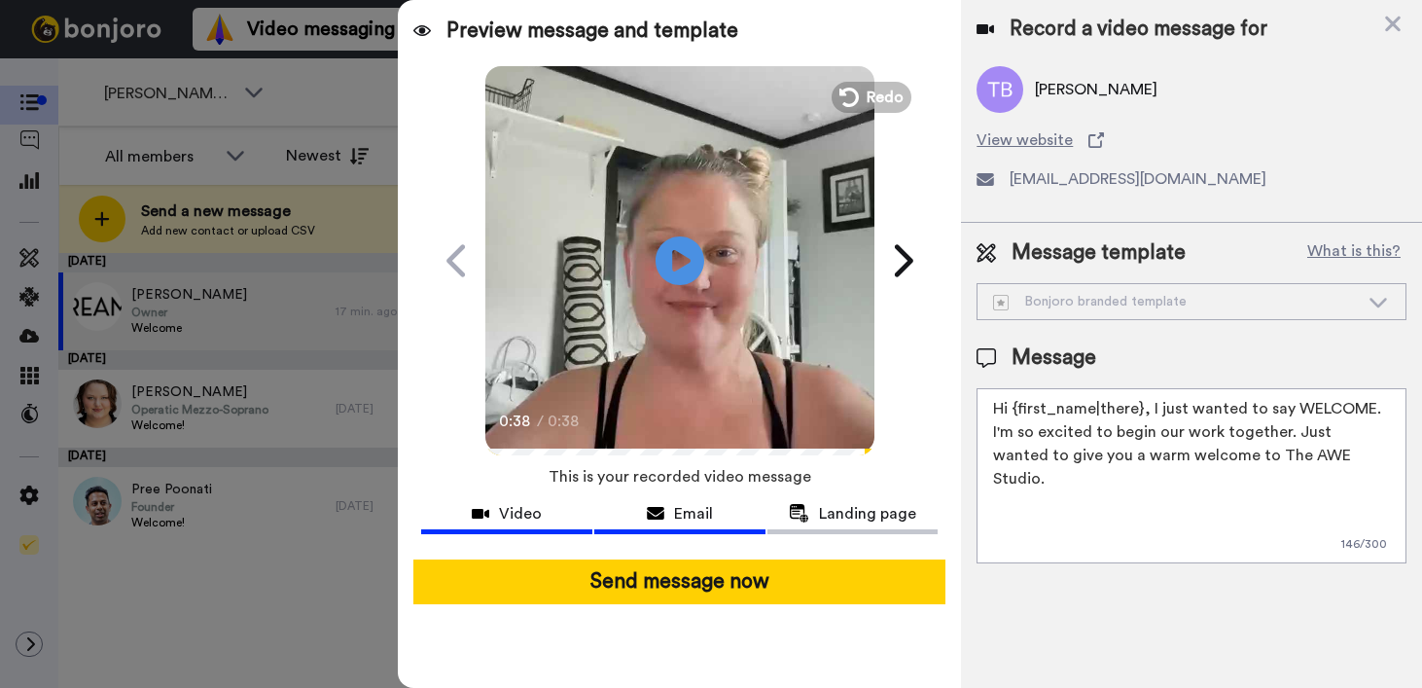
type textarea "Hi {first_name|there}, I just wanted to say WELCOME. I'm so excited to begin ou…"
click at [676, 515] on span "Email" at bounding box center [693, 513] width 39 height 23
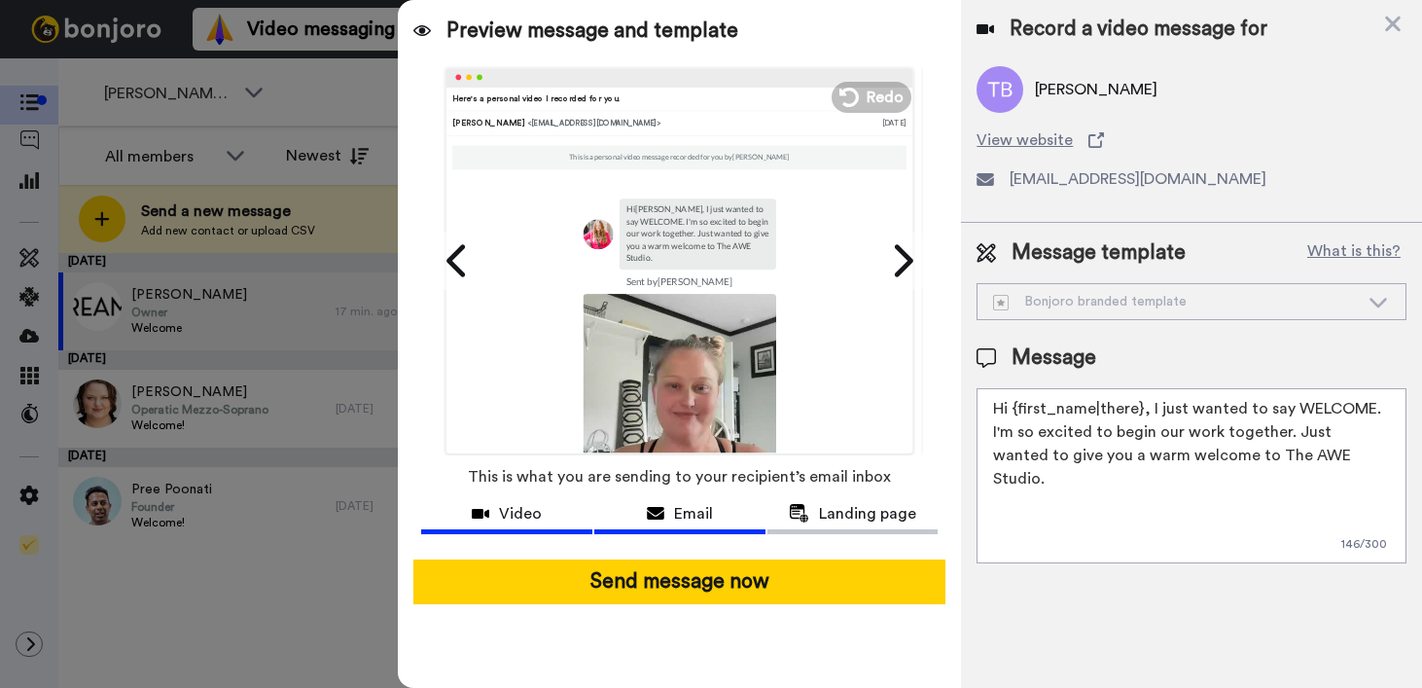
click at [522, 512] on span "Video" at bounding box center [520, 513] width 43 height 23
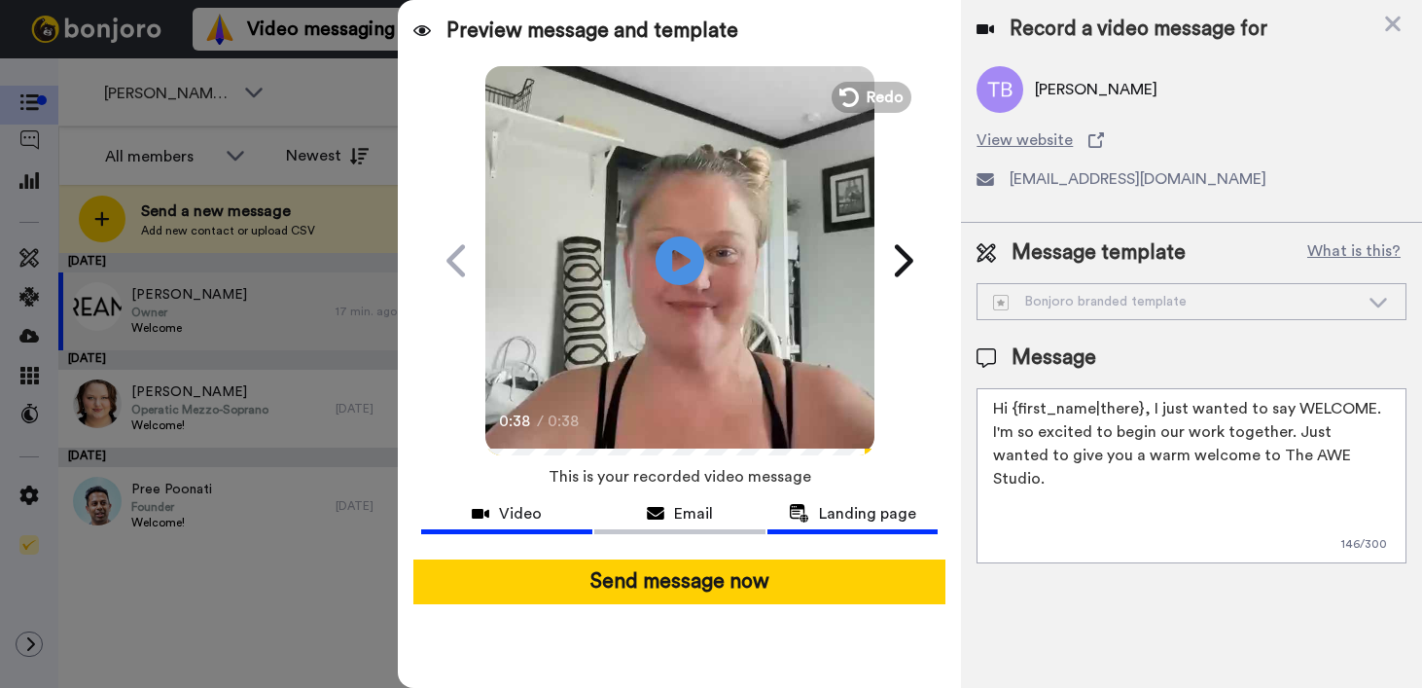
click at [917, 507] on div "Landing page" at bounding box center [853, 513] width 171 height 23
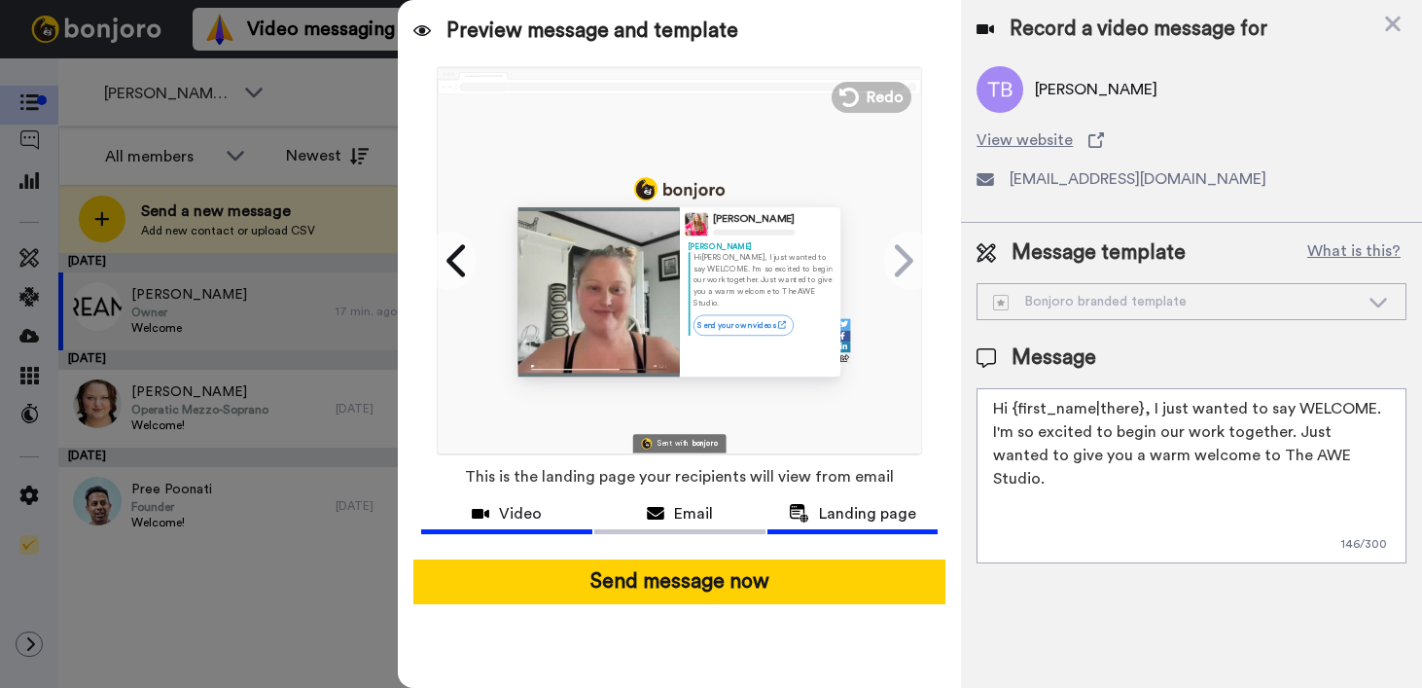
click at [526, 508] on span "Video" at bounding box center [520, 513] width 43 height 23
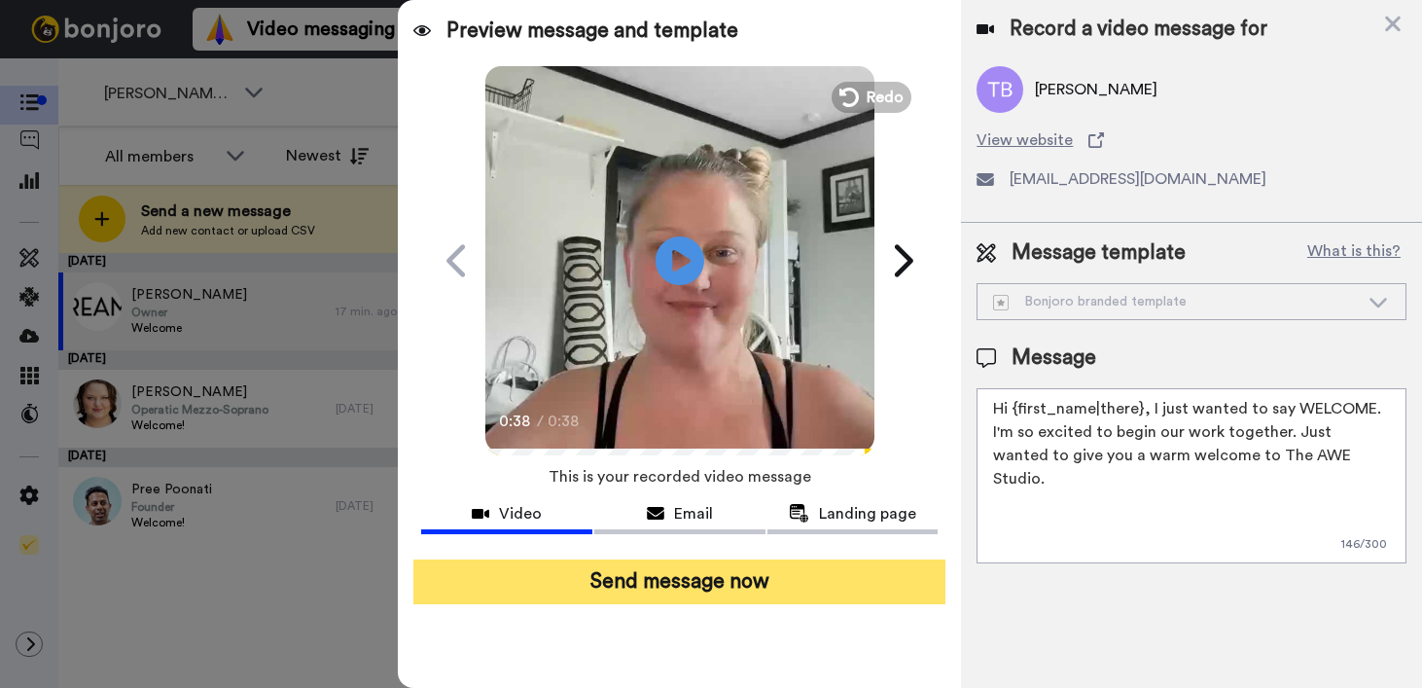
click at [662, 582] on button "Send message now" at bounding box center [679, 581] width 532 height 45
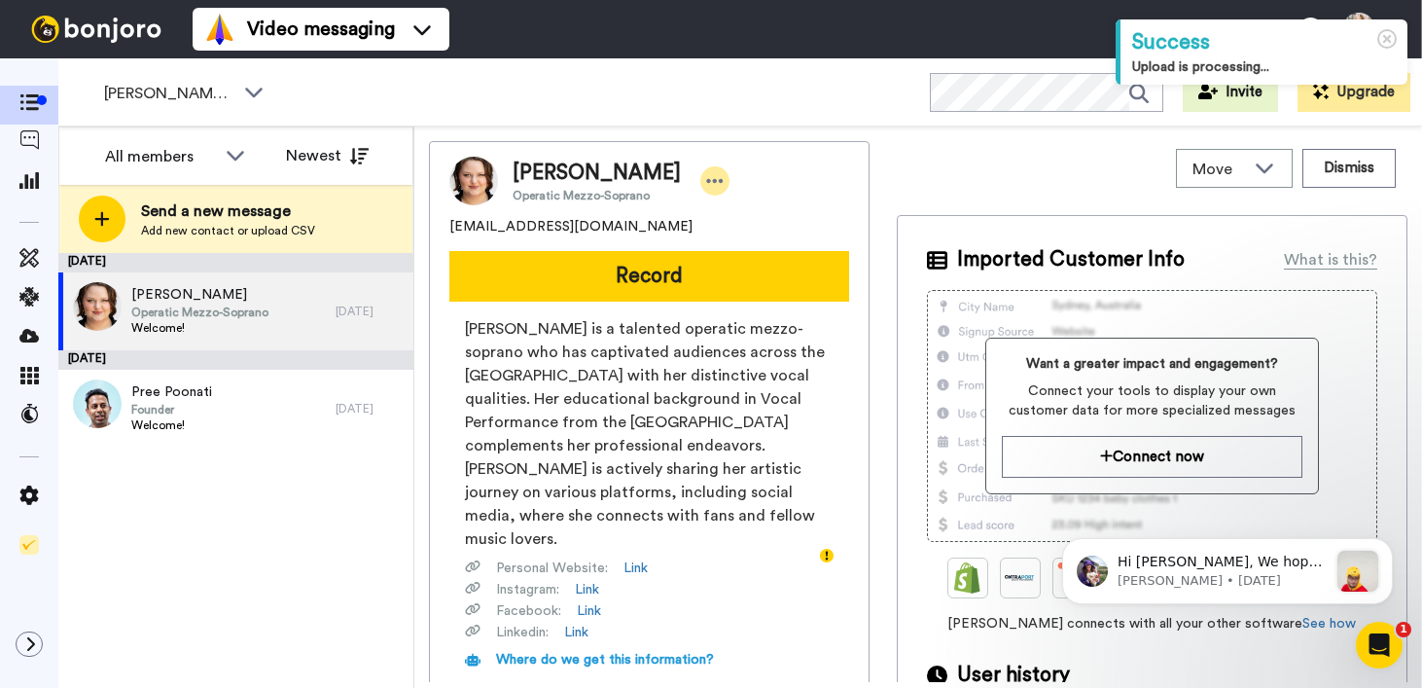
click at [724, 174] on icon at bounding box center [715, 180] width 18 height 19
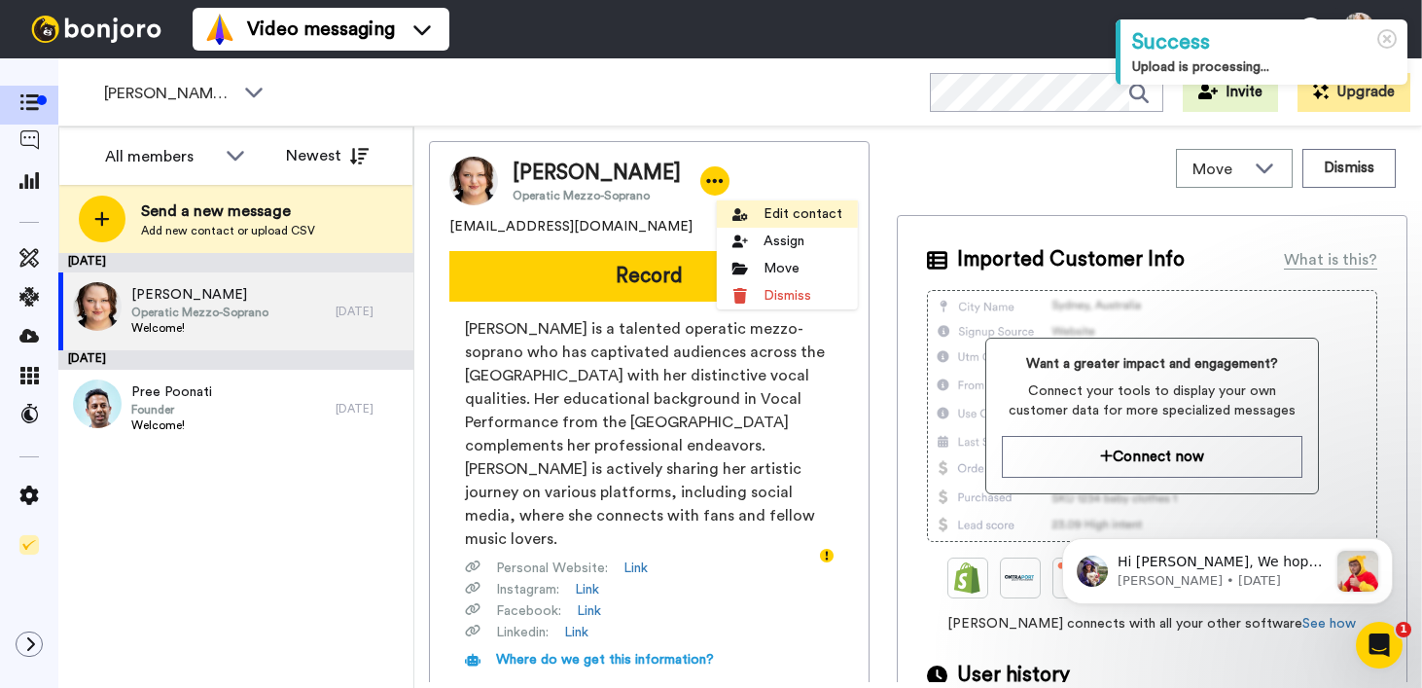
click at [806, 210] on li "Edit contact" at bounding box center [787, 213] width 141 height 27
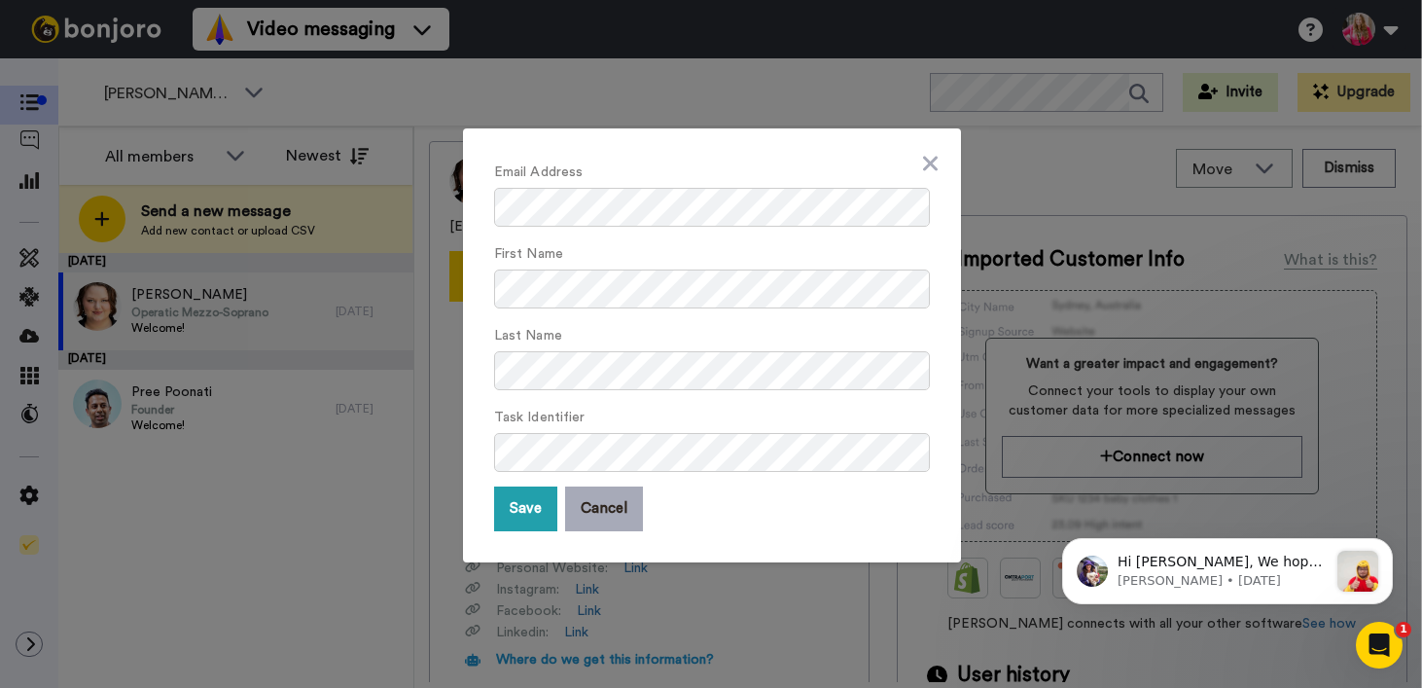
click at [607, 507] on button "Cancel" at bounding box center [604, 508] width 78 height 45
